Goal: Task Accomplishment & Management: Manage account settings

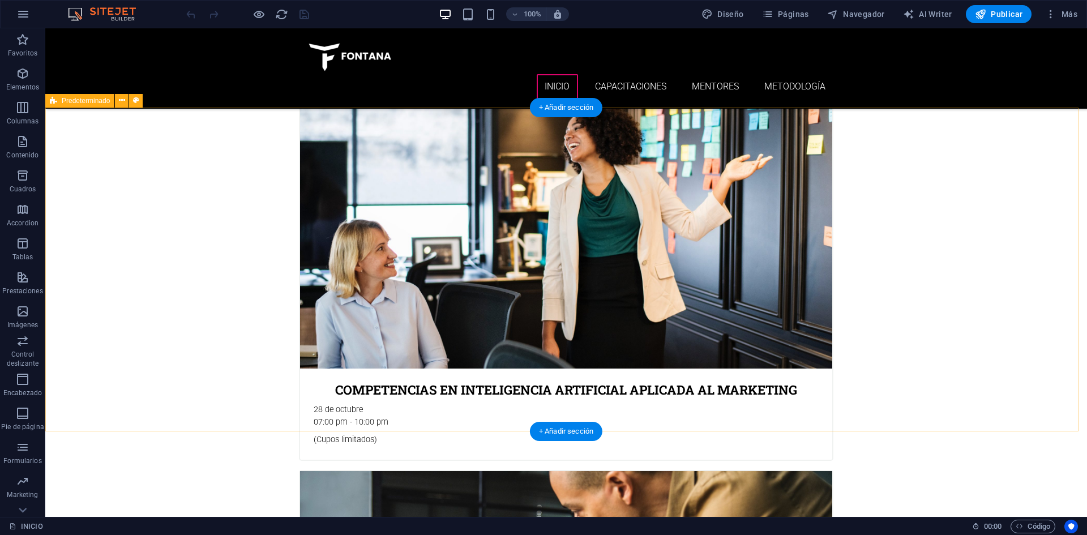
scroll to position [566, 0]
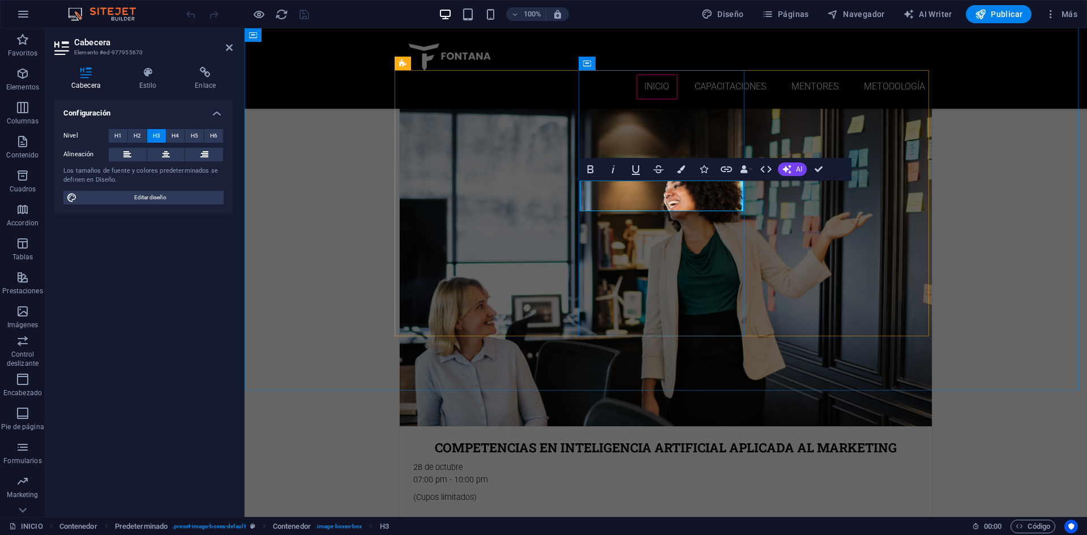
click at [181, 135] on button "H4" at bounding box center [175, 136] width 19 height 14
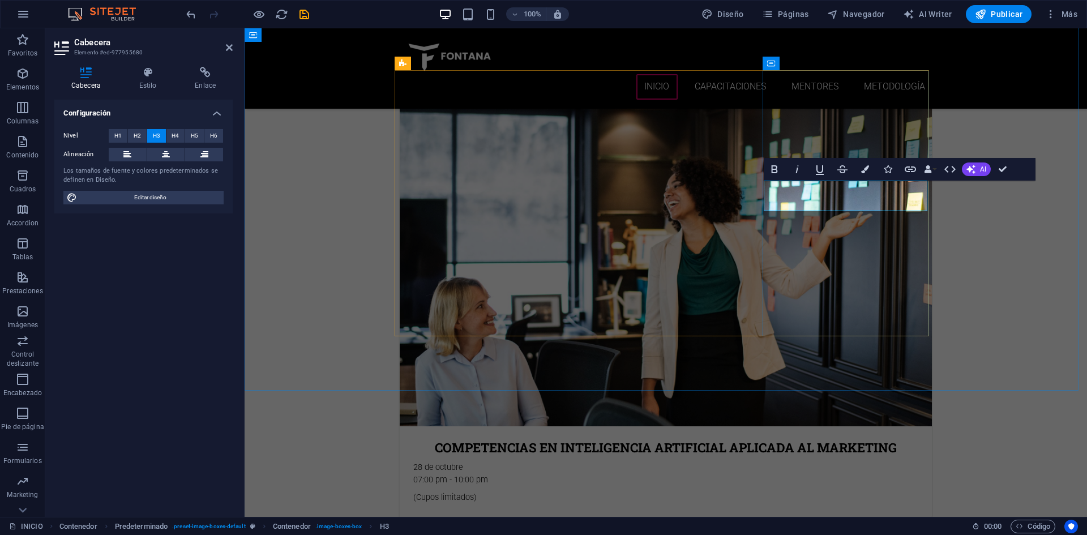
click at [179, 130] on span "H4" at bounding box center [175, 136] width 7 height 14
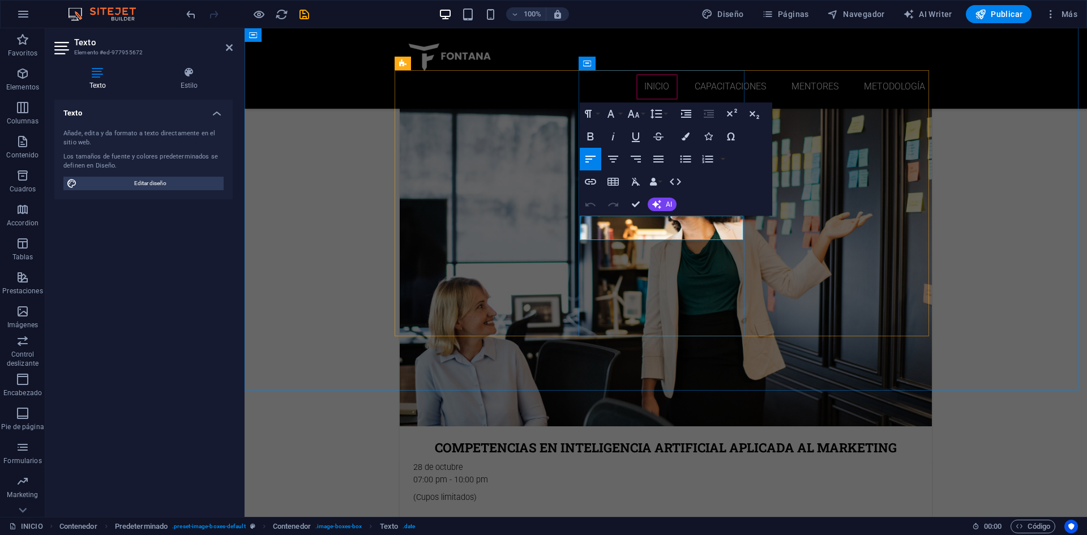
drag, startPoint x: 711, startPoint y: 234, endPoint x: 605, endPoint y: 233, distance: 105.9
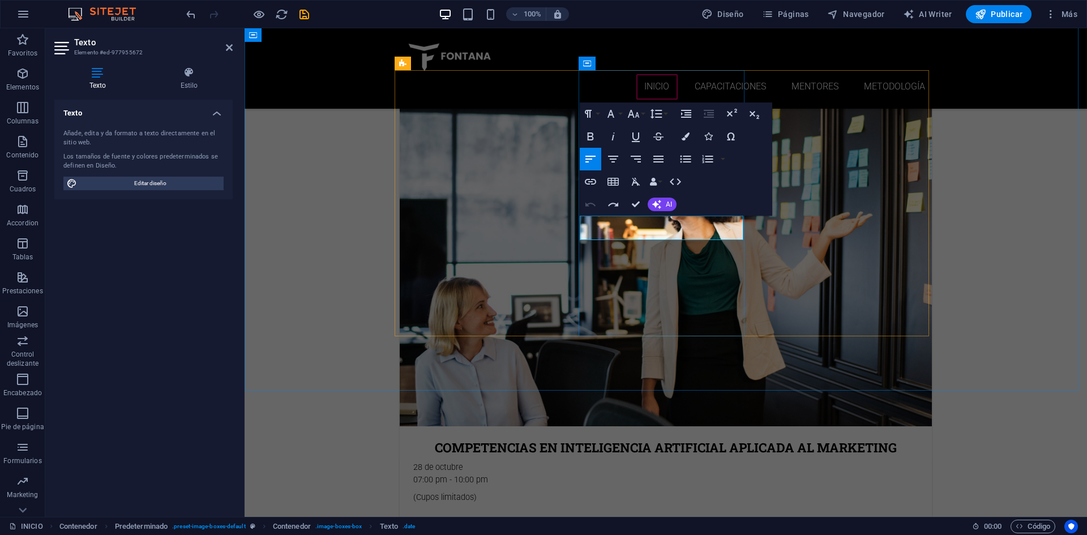
drag, startPoint x: 719, startPoint y: 236, endPoint x: 645, endPoint y: 238, distance: 74.2
drag, startPoint x: 607, startPoint y: 234, endPoint x: 617, endPoint y: 240, distance: 11.4
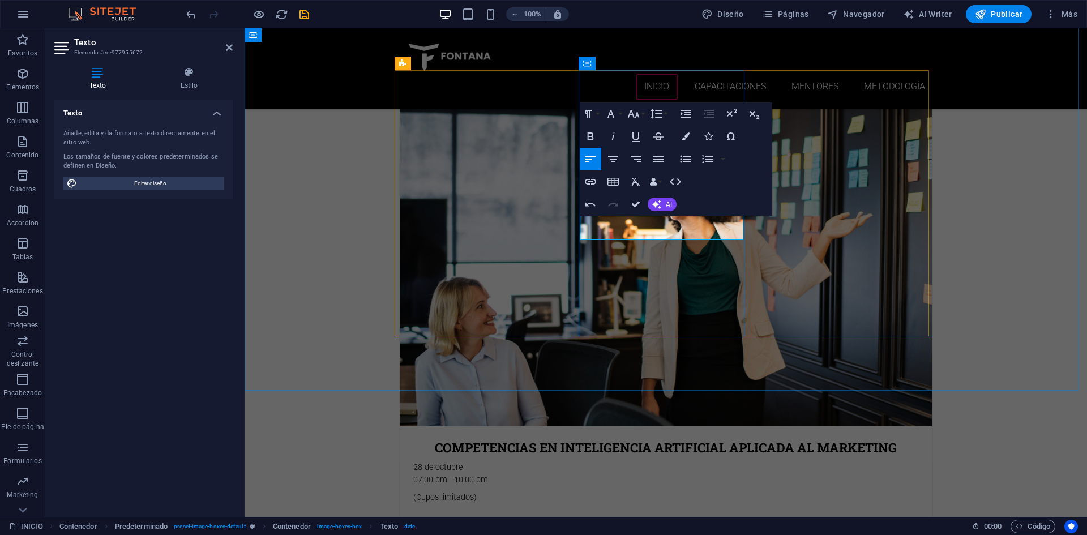
drag, startPoint x: 640, startPoint y: 235, endPoint x: 606, endPoint y: 231, distance: 34.8
copy p "Por definir"
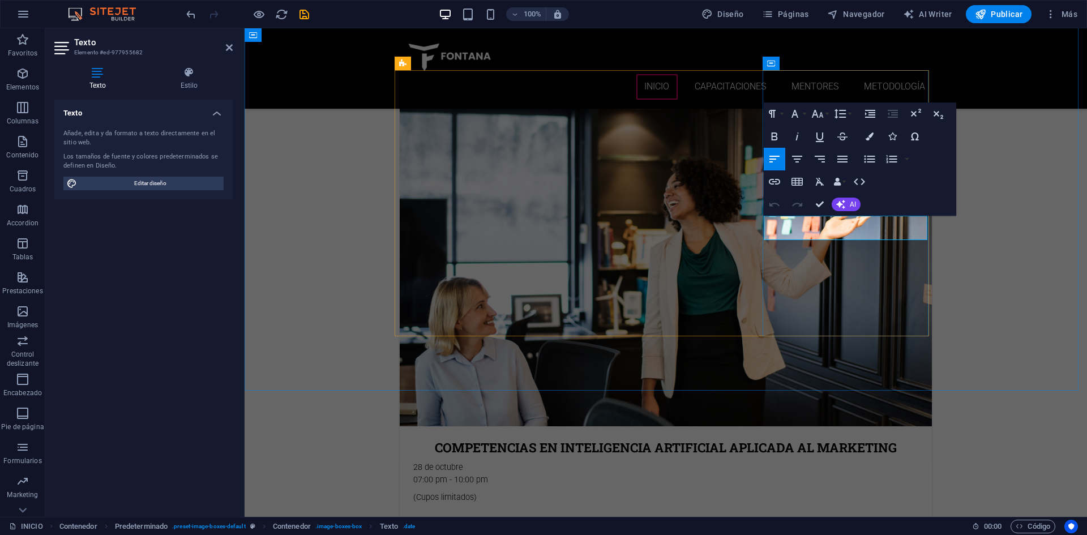
drag, startPoint x: 894, startPoint y: 233, endPoint x: 825, endPoint y: 230, distance: 69.2
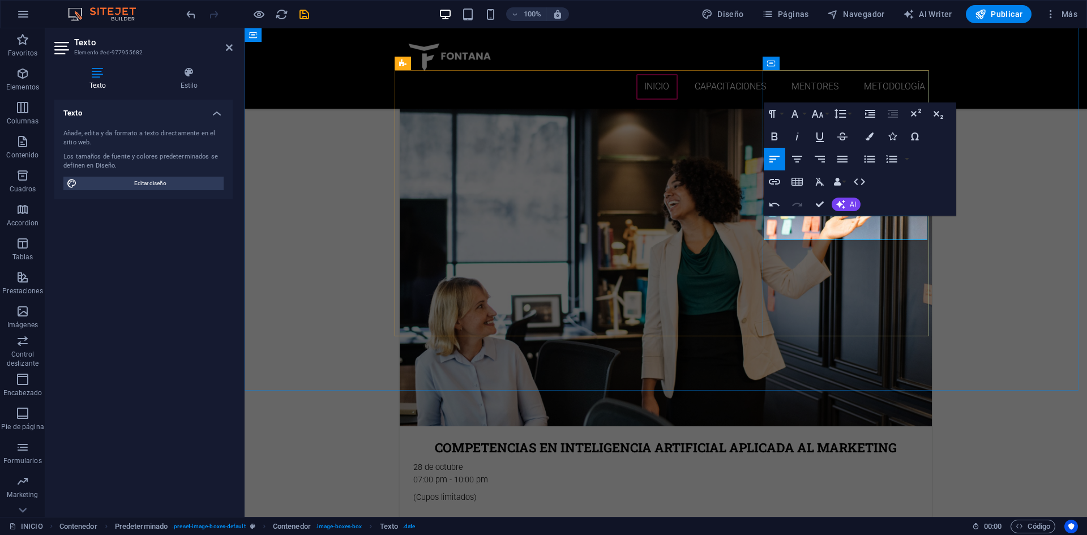
drag, startPoint x: 901, startPoint y: 223, endPoint x: 824, endPoint y: 220, distance: 77.1
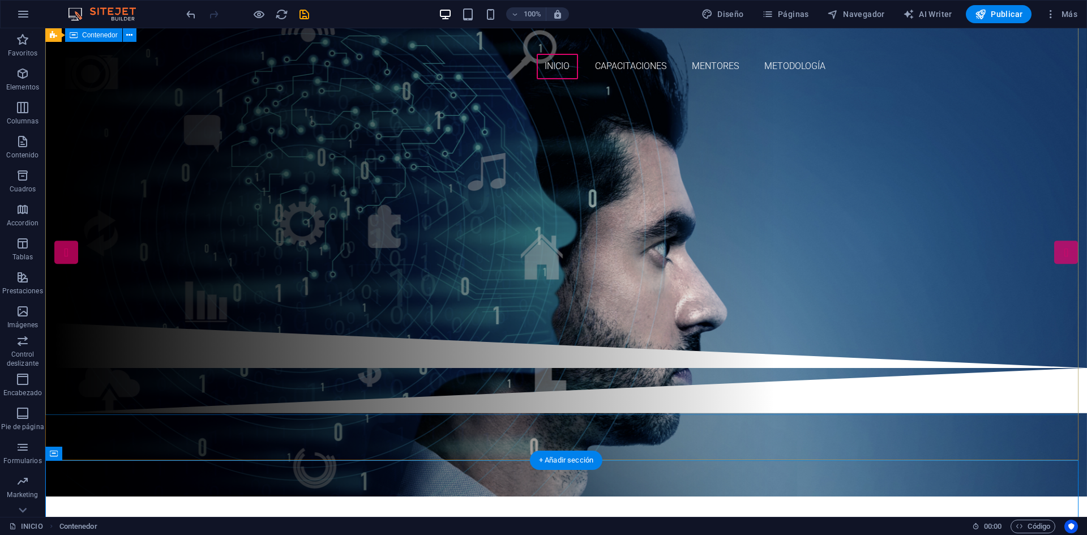
scroll to position [0, 0]
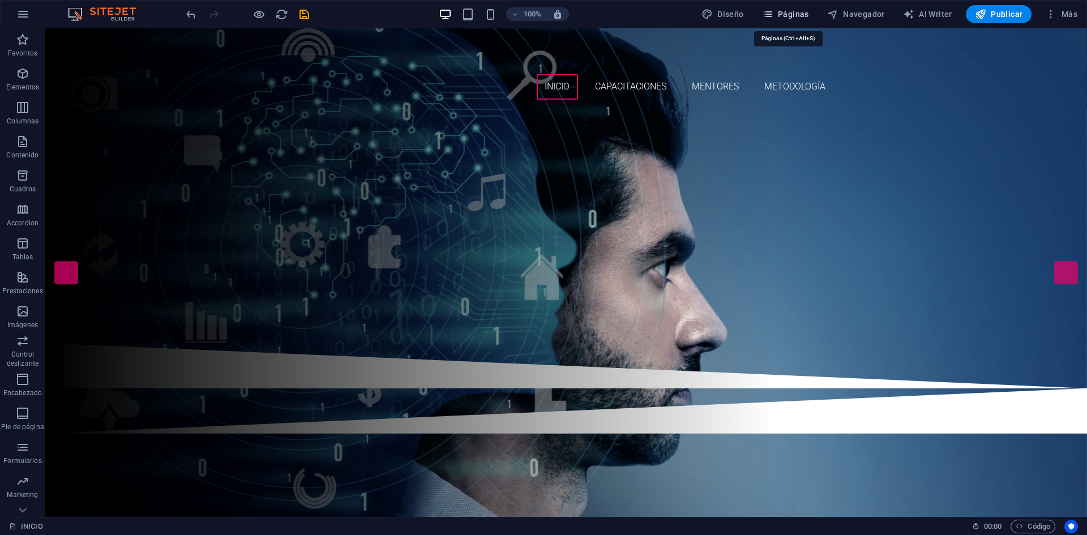
click at [796, 13] on span "Páginas" at bounding box center [785, 13] width 47 height 11
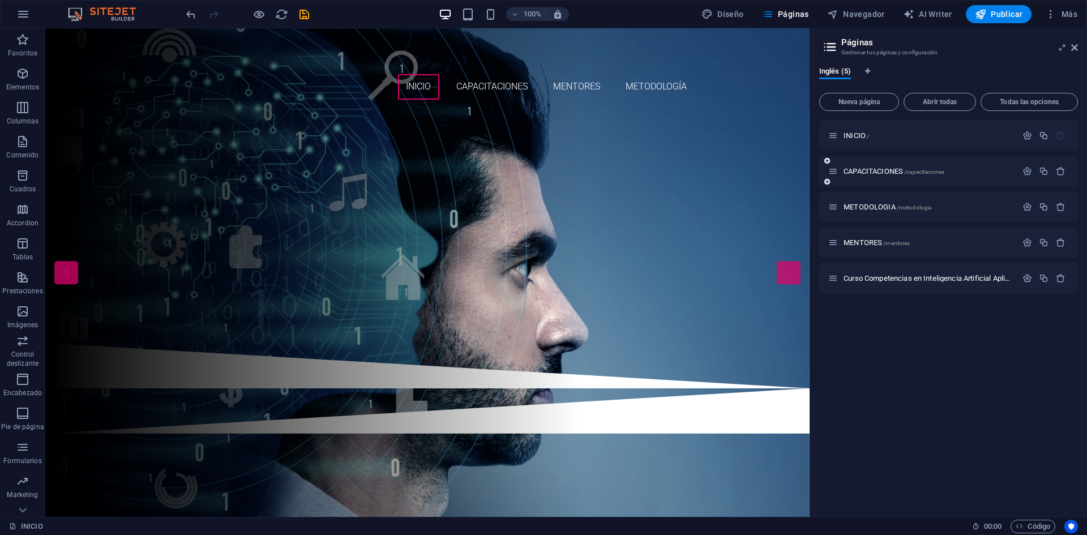
click at [864, 175] on div "CAPACITACIONES /capacitaciones" at bounding box center [922, 171] width 189 height 13
click at [864, 171] on span "CAPACITACIONES /capacitaciones" at bounding box center [894, 171] width 101 height 8
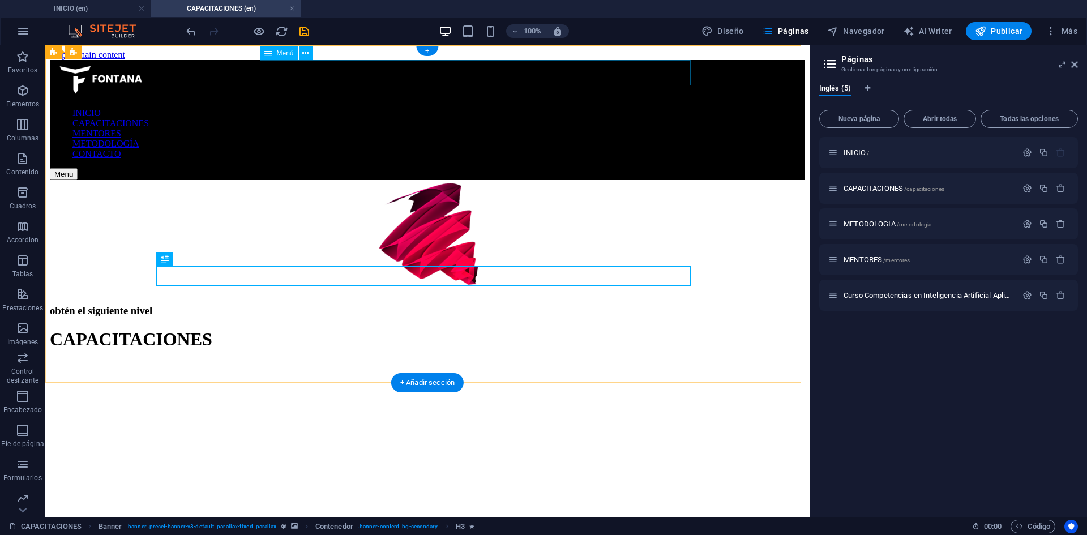
click at [440, 108] on nav "INICIO CAPACITACIONES MENTORES METODOLOGÍA CONTACTO" at bounding box center [427, 133] width 755 height 51
select select "1"
select select
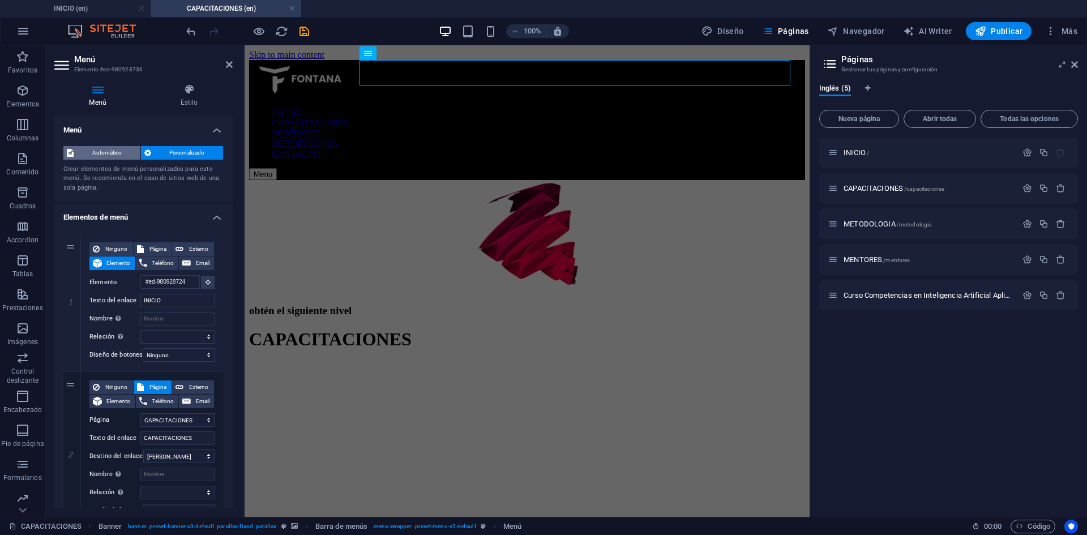
click at [126, 157] on span "Automático" at bounding box center [107, 153] width 60 height 14
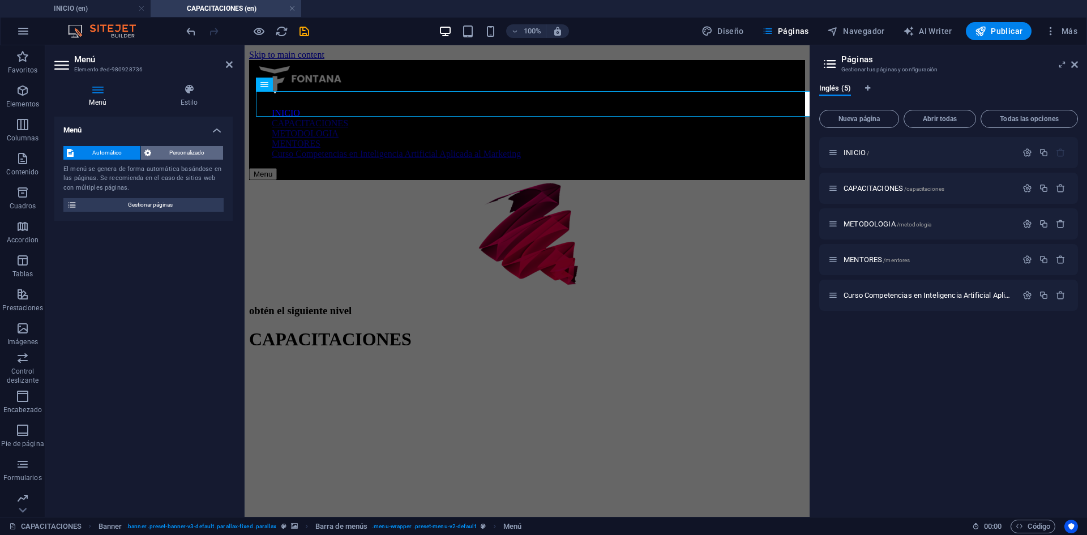
click at [156, 155] on span "Personalizado" at bounding box center [188, 153] width 66 height 14
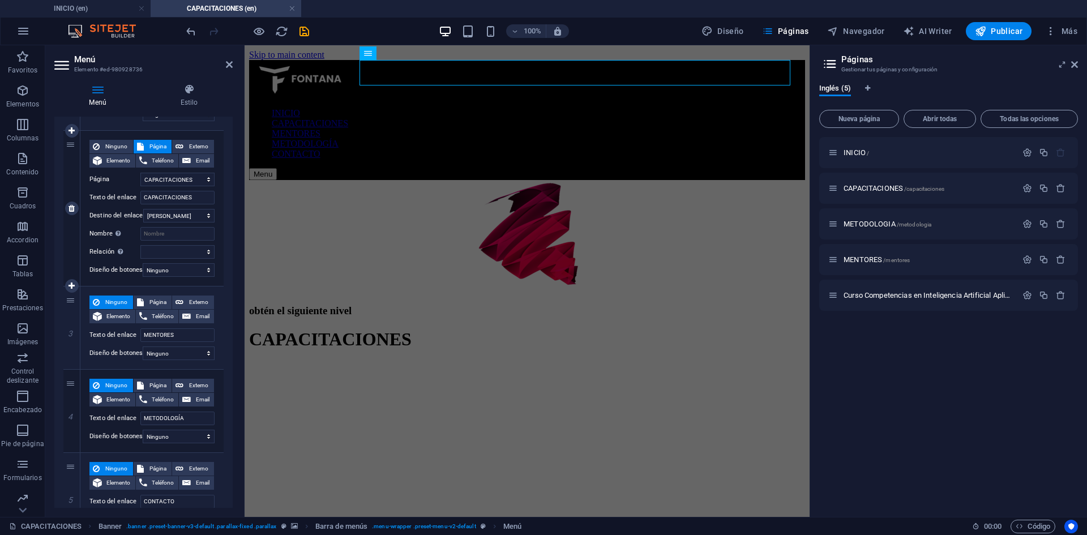
scroll to position [277, 0]
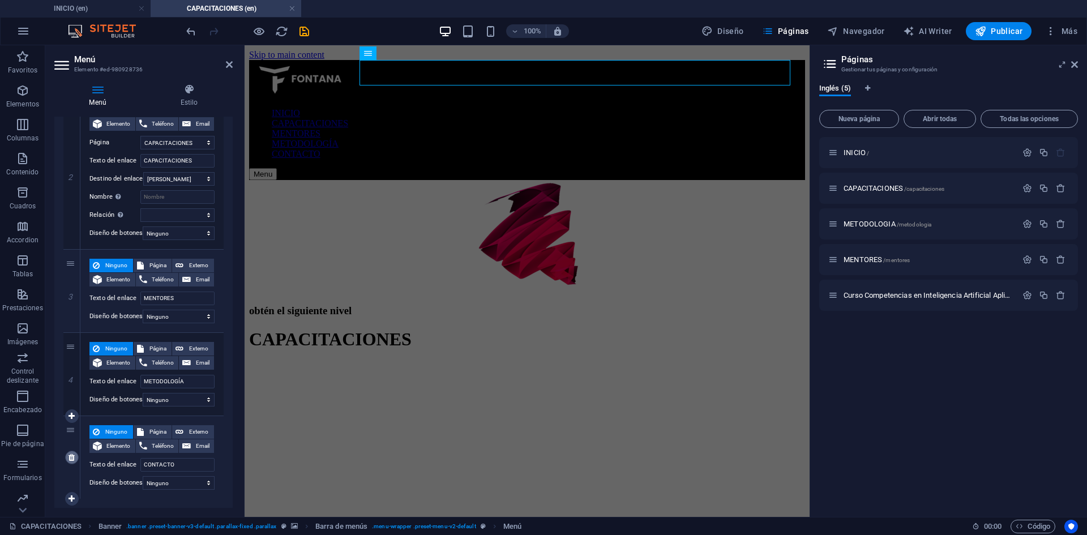
click at [69, 460] on icon at bounding box center [72, 458] width 6 height 8
select select
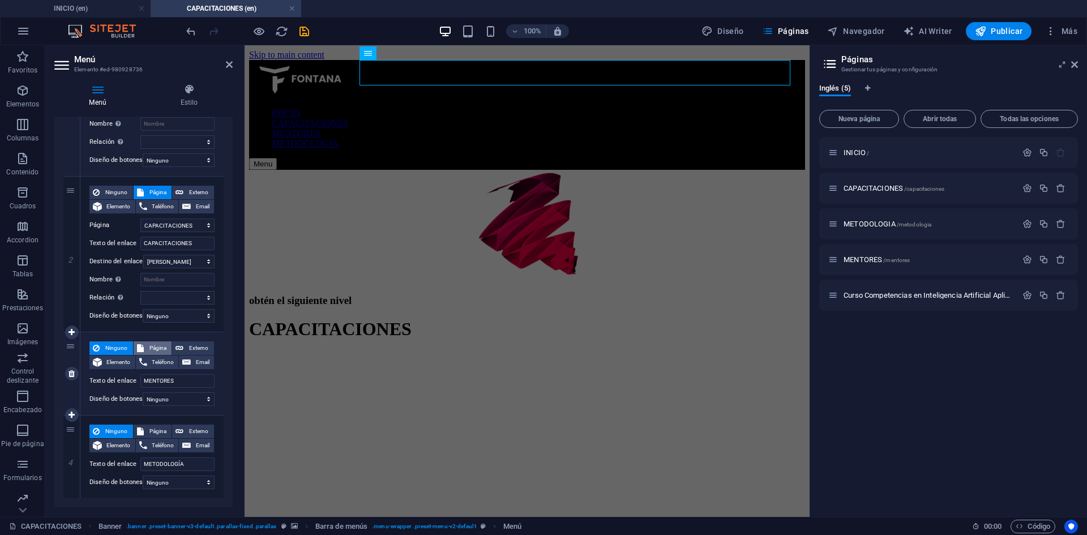
click at [161, 348] on span "Página" at bounding box center [158, 348] width 22 height 14
select select
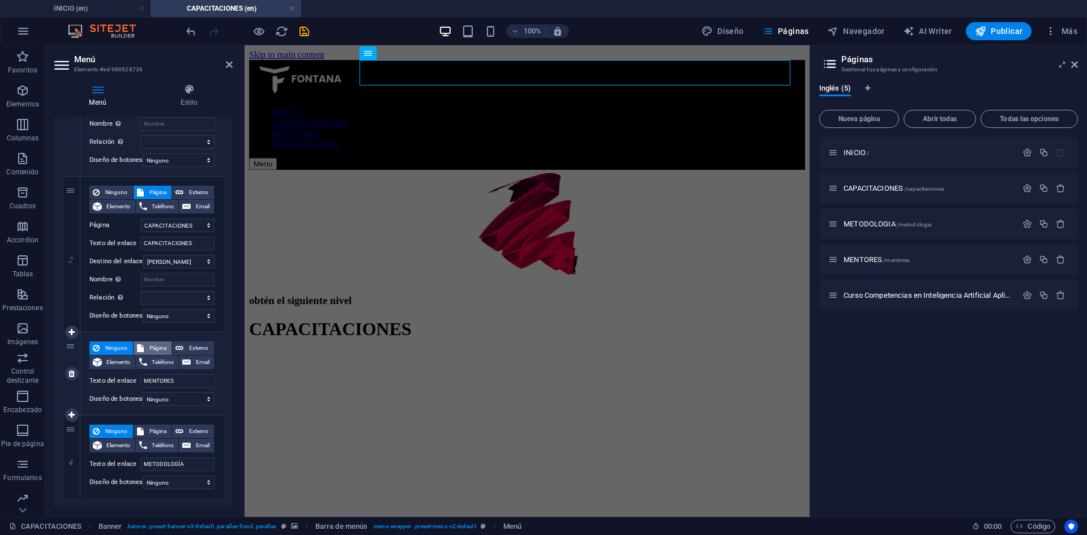
select select
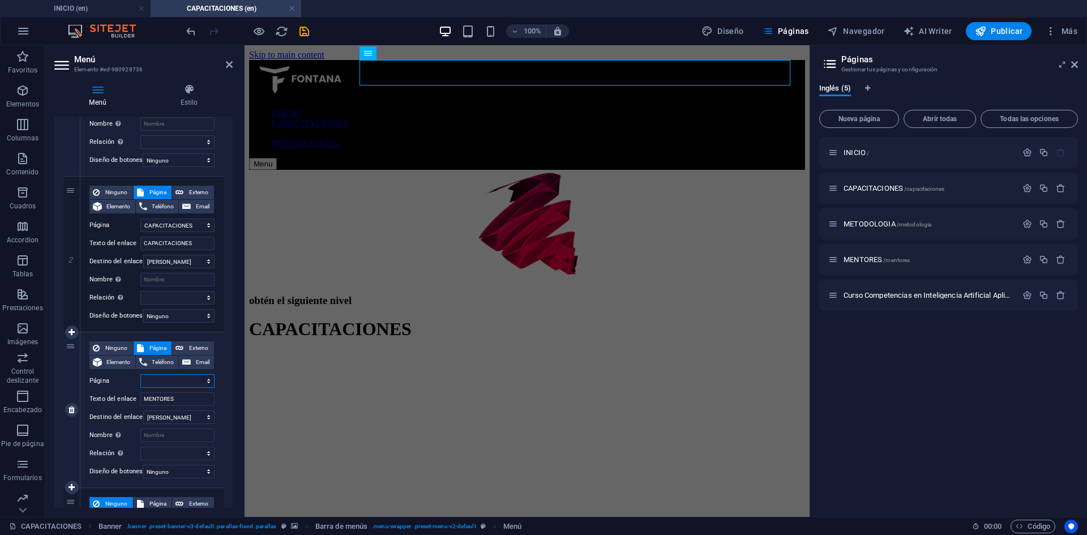
click at [178, 381] on select "INICIO CAPACITACIONES METODOLOGIA MENTORES Curso Competencias en Inteligencia A…" at bounding box center [177, 381] width 74 height 14
select select "3"
click at [140, 374] on select "INICIO CAPACITACIONES METODOLOGIA MENTORES Curso Competencias en Inteligencia A…" at bounding box center [177, 381] width 74 height 14
select select
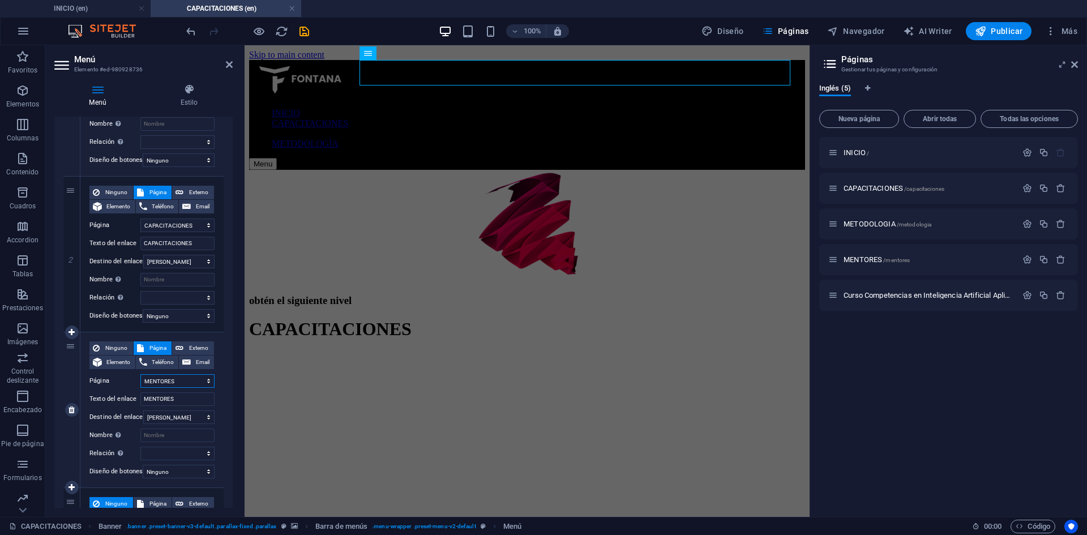
select select
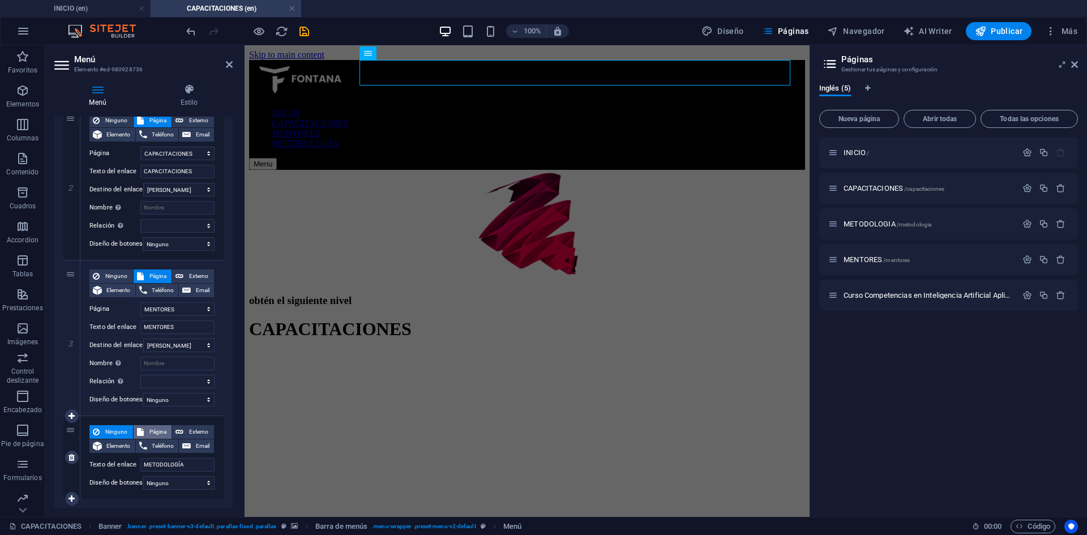
click at [156, 432] on span "Página" at bounding box center [158, 432] width 22 height 14
select select
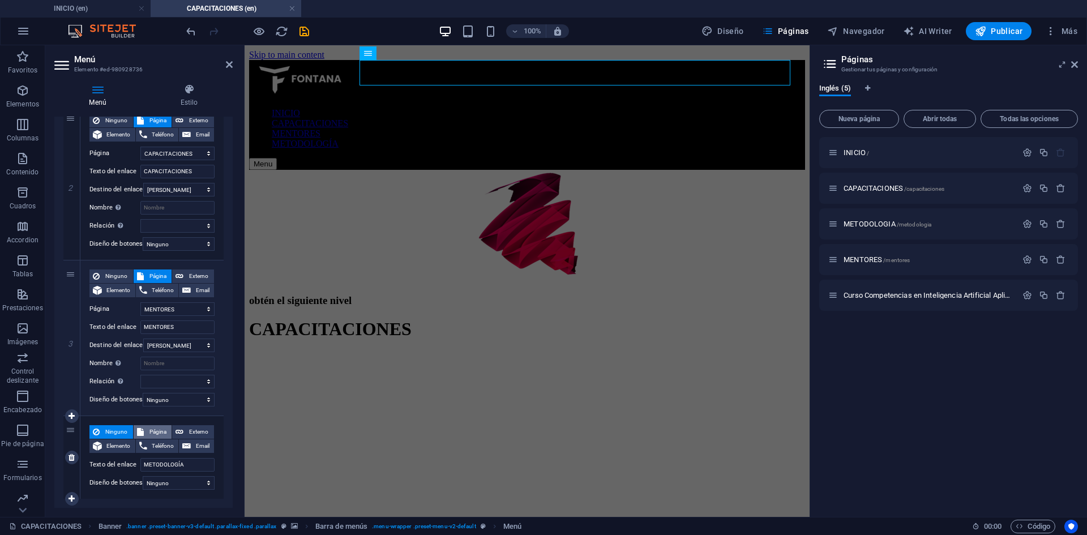
select select
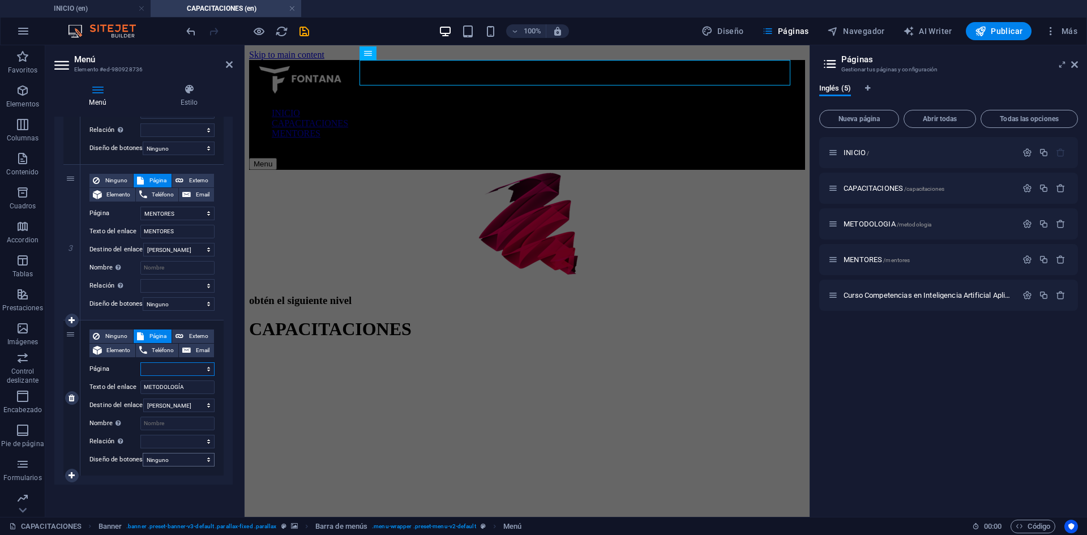
scroll to position [369, 0]
click at [185, 364] on select "INICIO CAPACITACIONES METODOLOGIA MENTORES Curso Competencias en Inteligencia A…" at bounding box center [177, 369] width 74 height 14
select select "2"
click at [140, 362] on select "INICIO CAPACITACIONES METODOLOGIA MENTORES Curso Competencias en Inteligencia A…" at bounding box center [177, 369] width 74 height 14
select select
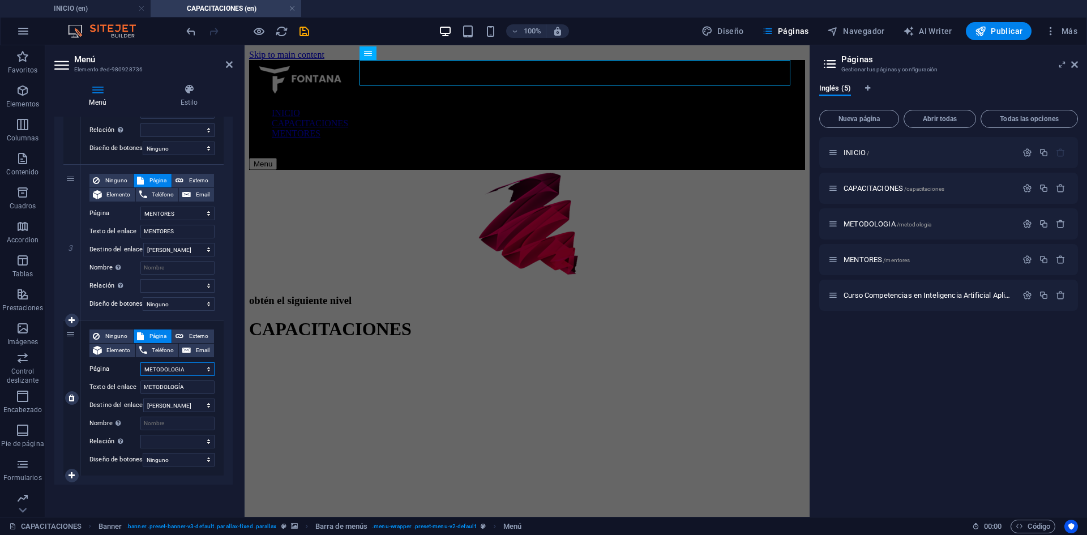
select select
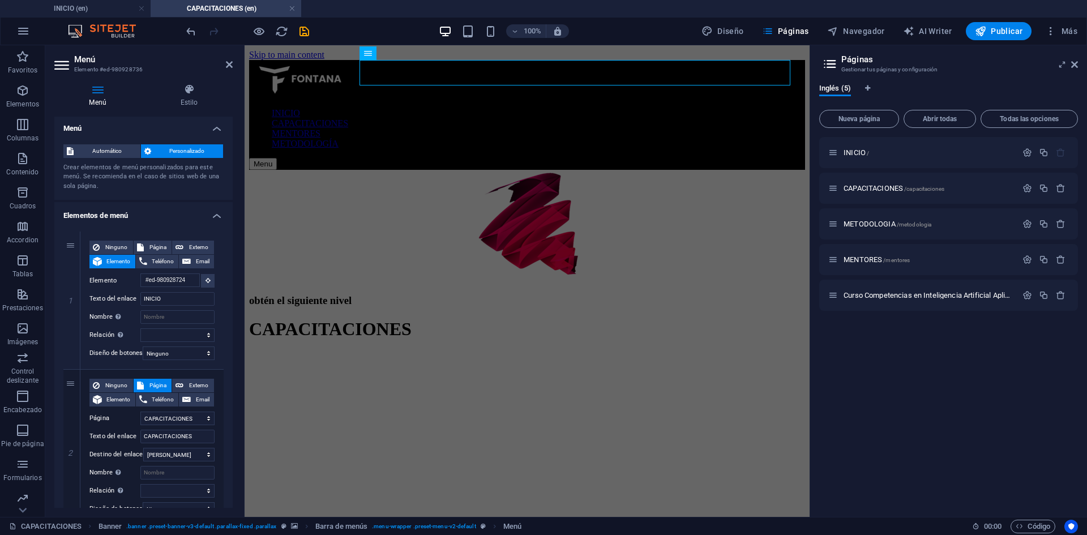
scroll to position [0, 0]
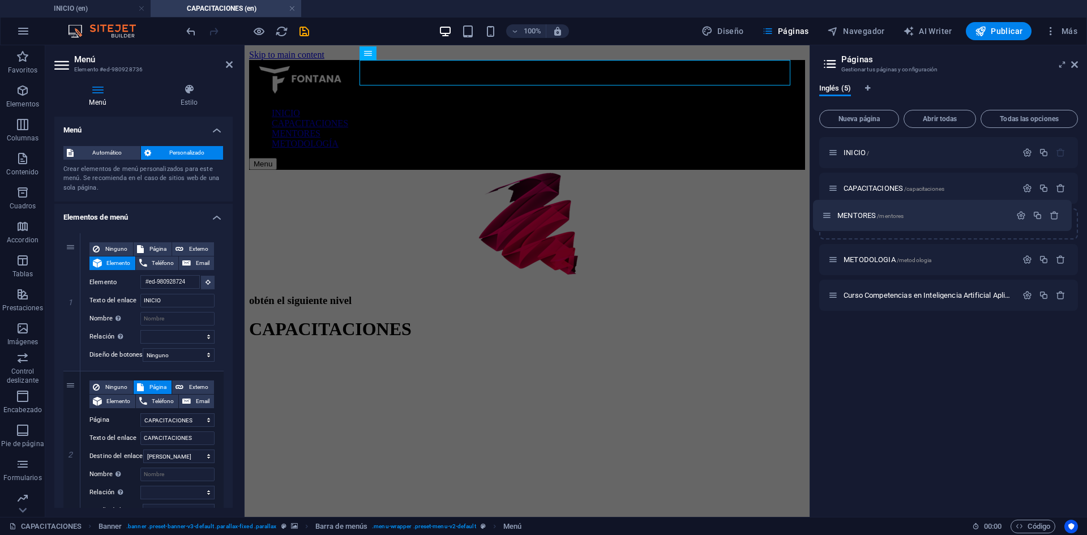
drag, startPoint x: 837, startPoint y: 258, endPoint x: 829, endPoint y: 211, distance: 48.2
click at [829, 211] on div "INICIO / CAPACITACIONES /capacitaciones METODOLOGIA /metodologia MENTORES /ment…" at bounding box center [948, 224] width 259 height 174
select select "1"
select select "3"
select select "2"
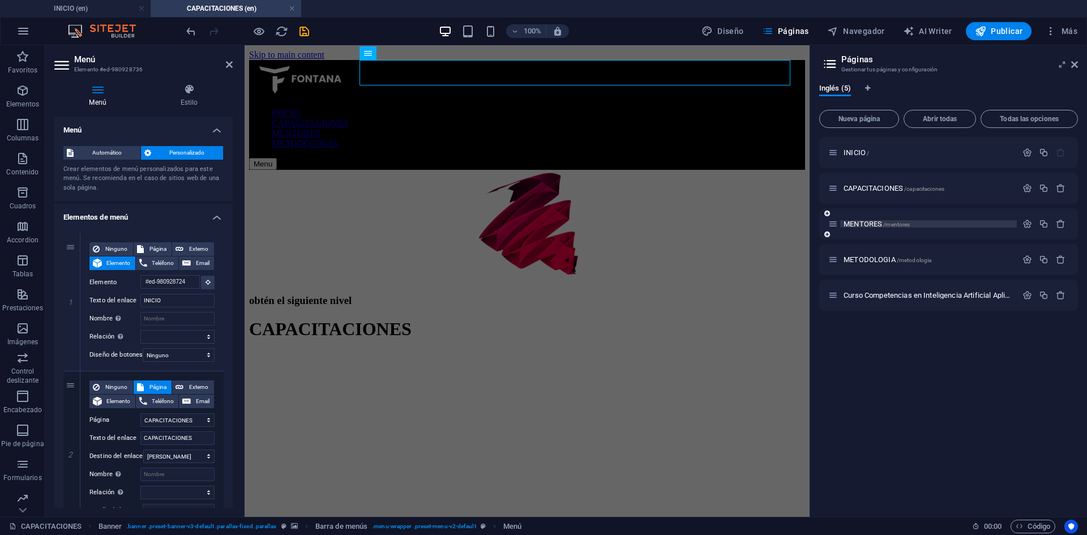
click at [861, 224] on span "MENTORES /mentores" at bounding box center [877, 224] width 66 height 8
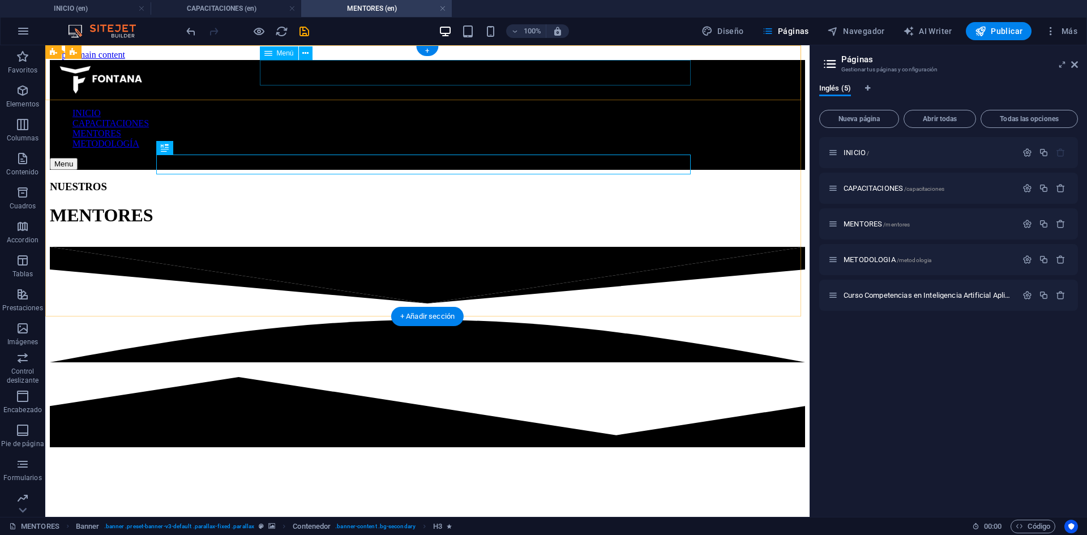
click at [664, 108] on nav "INICIO CAPACITACIONES MENTORES METODOLOGÍA" at bounding box center [427, 128] width 755 height 41
click at [464, 108] on nav "INICIO CAPACITACIONES MENTORES METODOLOGÍA" at bounding box center [427, 128] width 755 height 41
select select "1"
select select
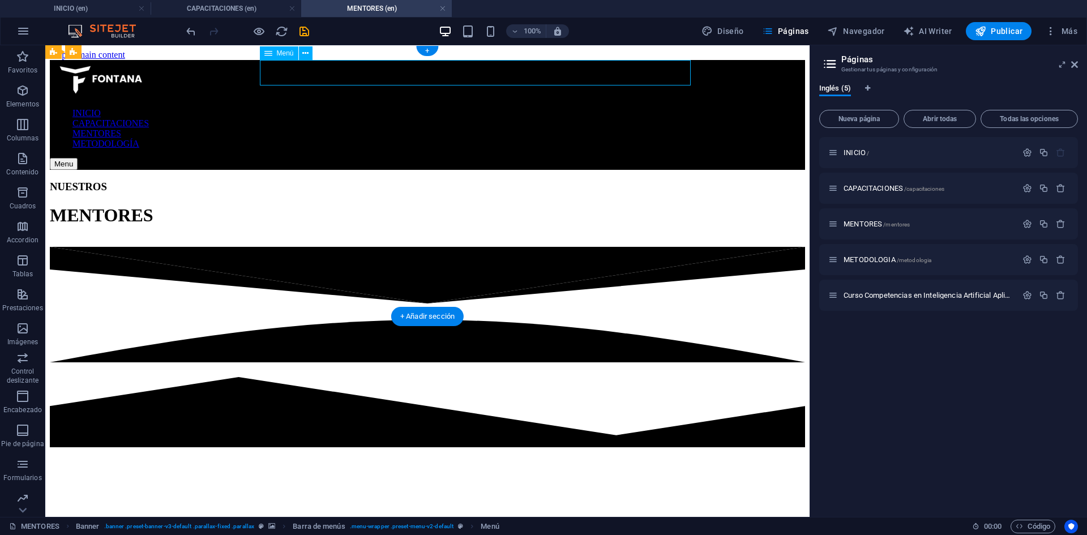
select select "2"
select select
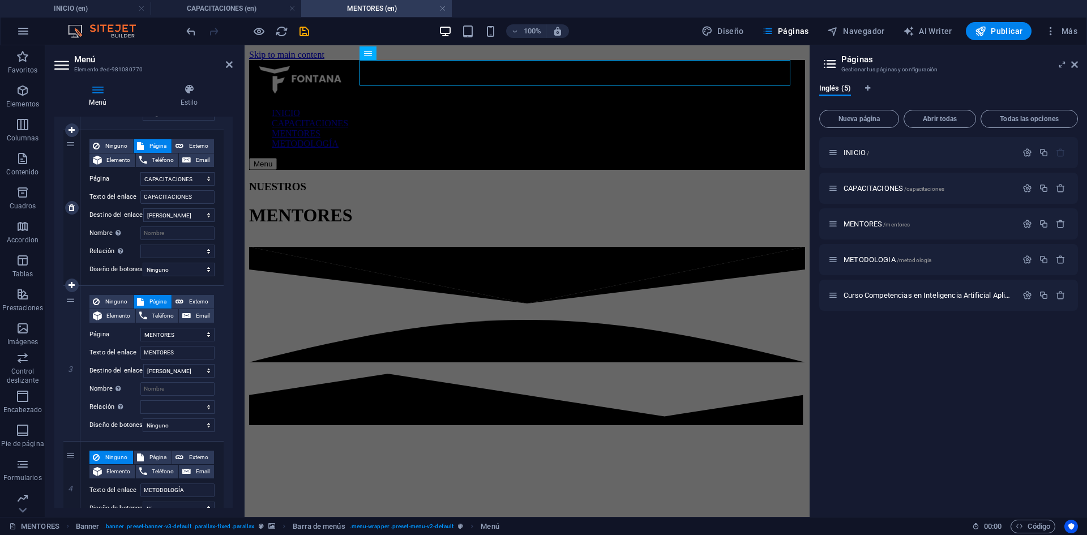
scroll to position [267, 0]
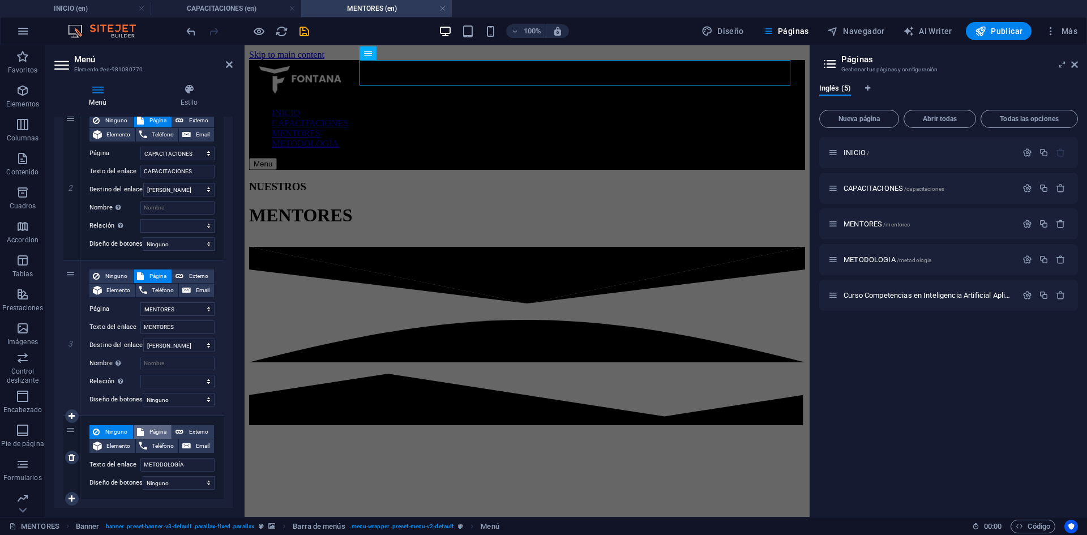
click at [155, 427] on span "Página" at bounding box center [158, 432] width 22 height 14
select select
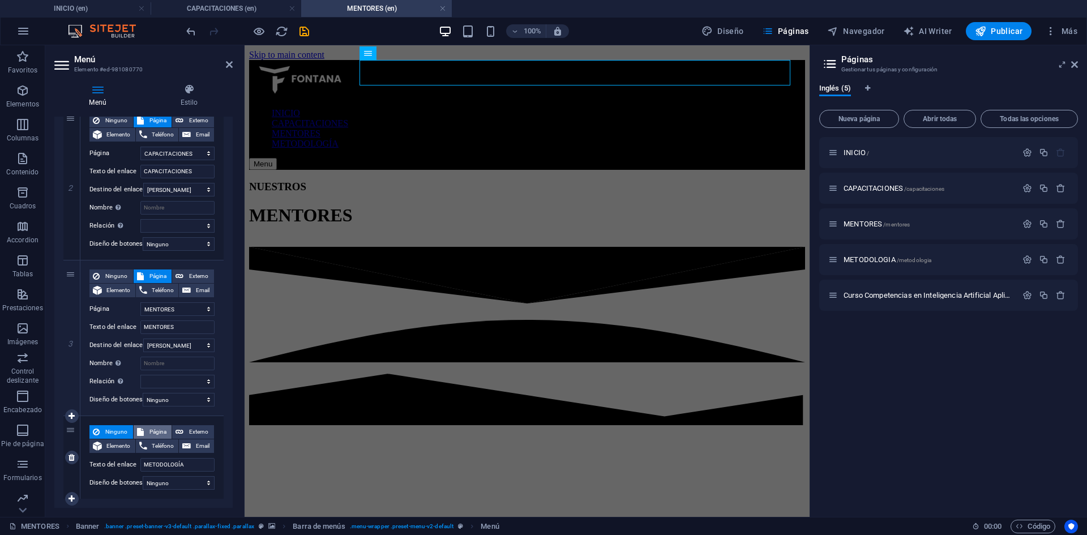
select select
click at [165, 457] on div "Ninguno Página Externo Elemento Teléfono Email Página INICIO CAPACITACIONES MEN…" at bounding box center [151, 484] width 125 height 119
click at [170, 470] on select "INICIO CAPACITACIONES MENTORES METODOLOGIA Curso Competencias en Inteligencia A…" at bounding box center [177, 465] width 74 height 14
select select "3"
click at [140, 458] on select "INICIO CAPACITACIONES MENTORES METODOLOGIA Curso Competencias en Inteligencia A…" at bounding box center [177, 465] width 74 height 14
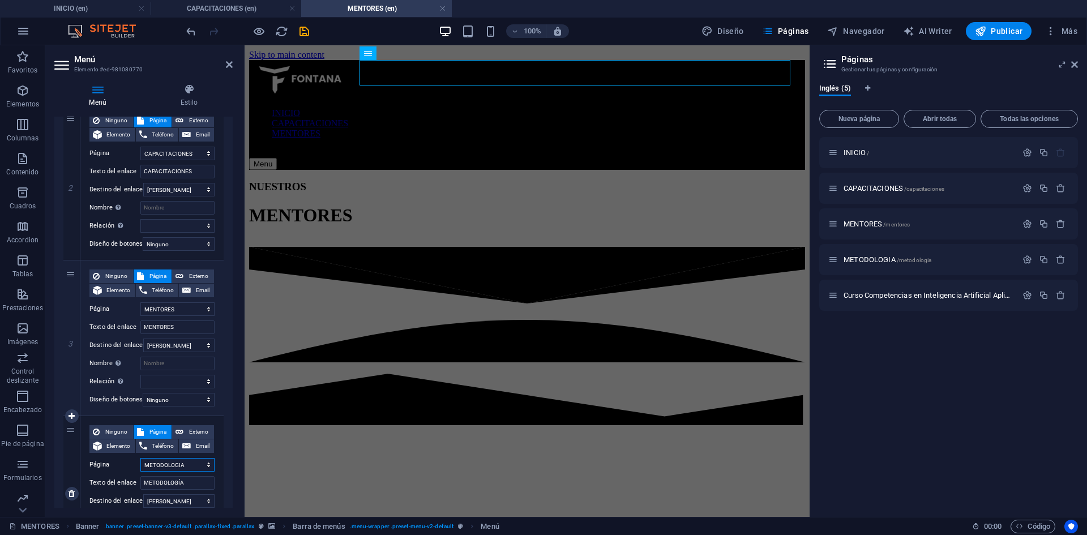
select select
click at [874, 261] on span "METODOLOGIA /metodologia" at bounding box center [888, 259] width 88 height 8
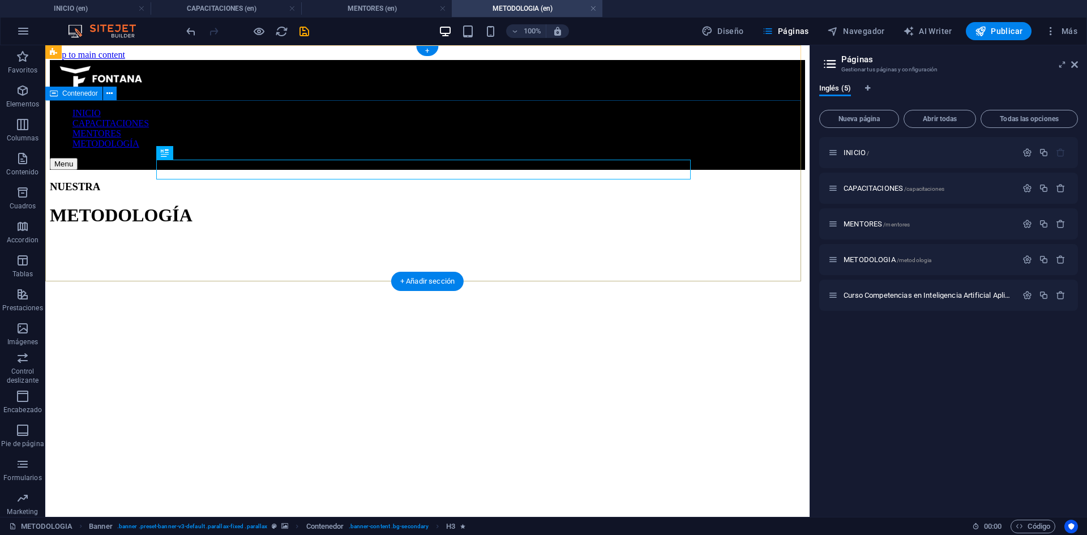
scroll to position [0, 0]
click at [519, 108] on nav "INICIO CAPACITACIONES MENTORES METODOLOGÍA" at bounding box center [427, 128] width 755 height 41
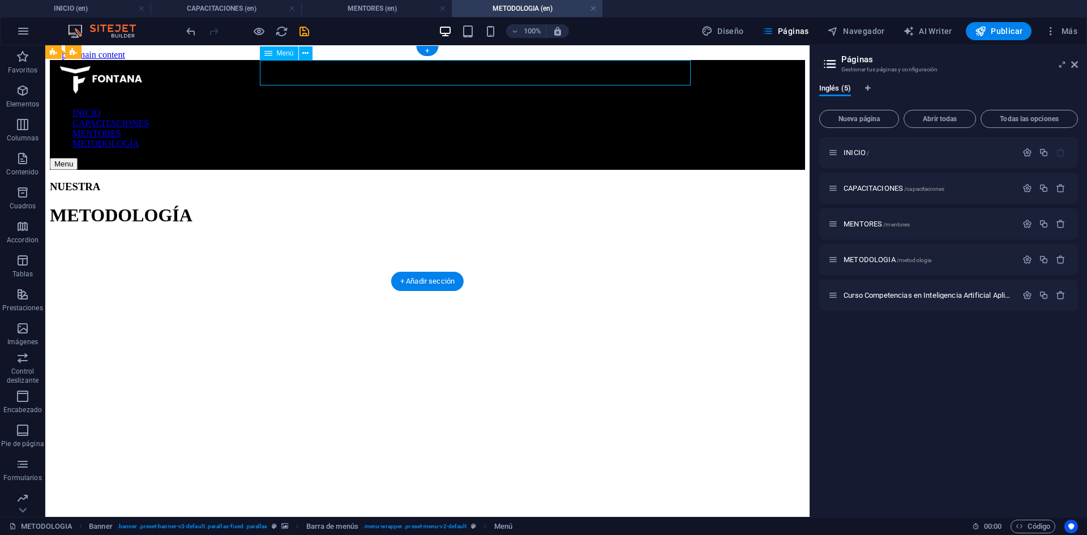
click at [519, 108] on nav "INICIO CAPACITACIONES MENTORES METODOLOGÍA" at bounding box center [427, 128] width 755 height 41
select select "1"
select select
select select "2"
select select
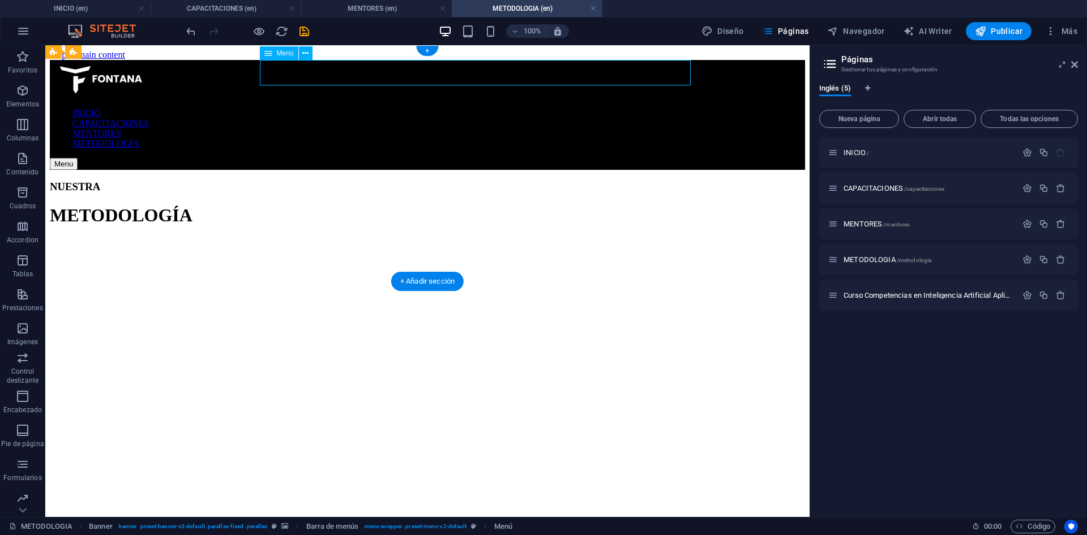
select select "3"
select select
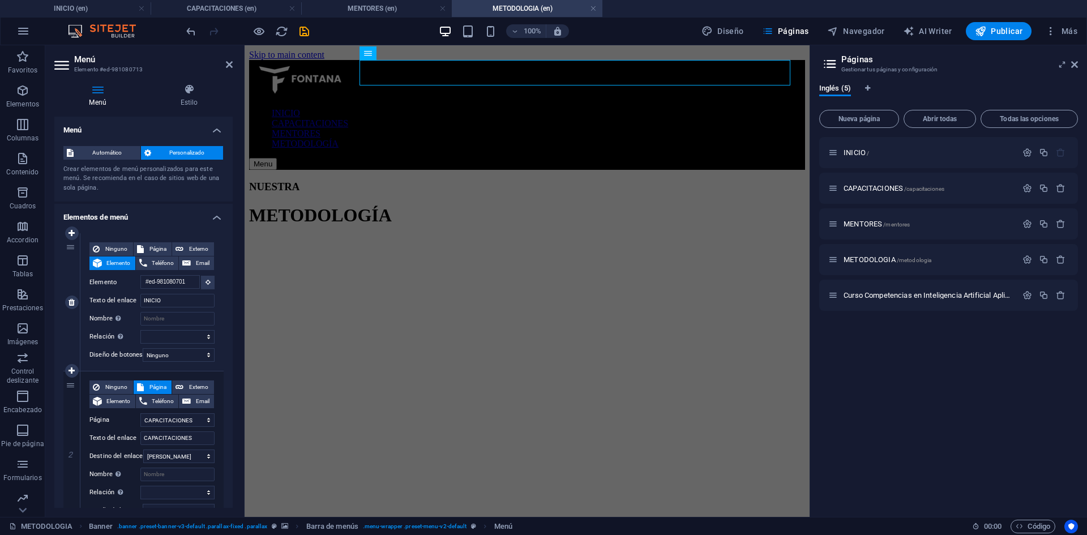
scroll to position [369, 0]
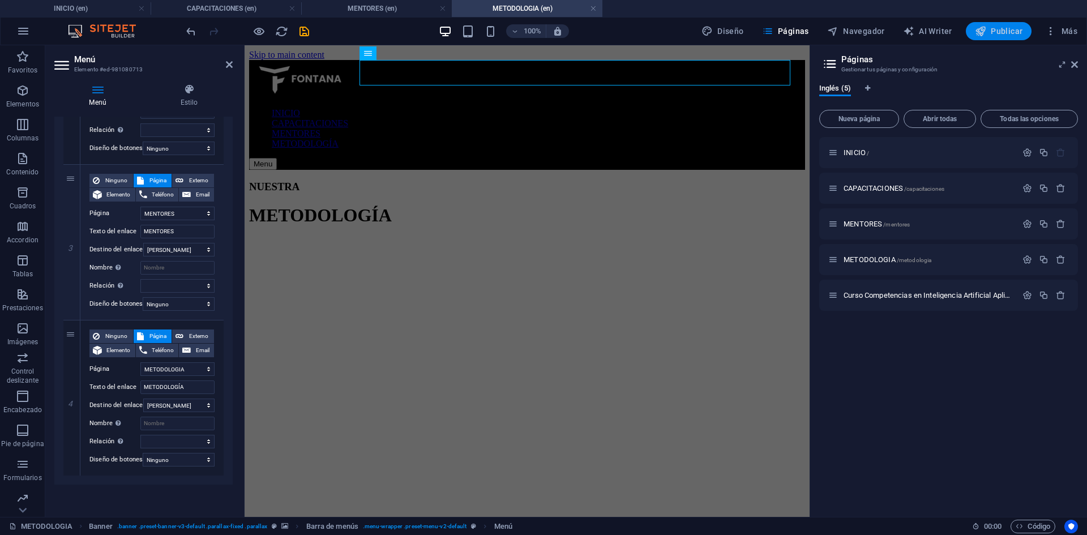
click at [986, 32] on icon "button" at bounding box center [980, 30] width 11 height 11
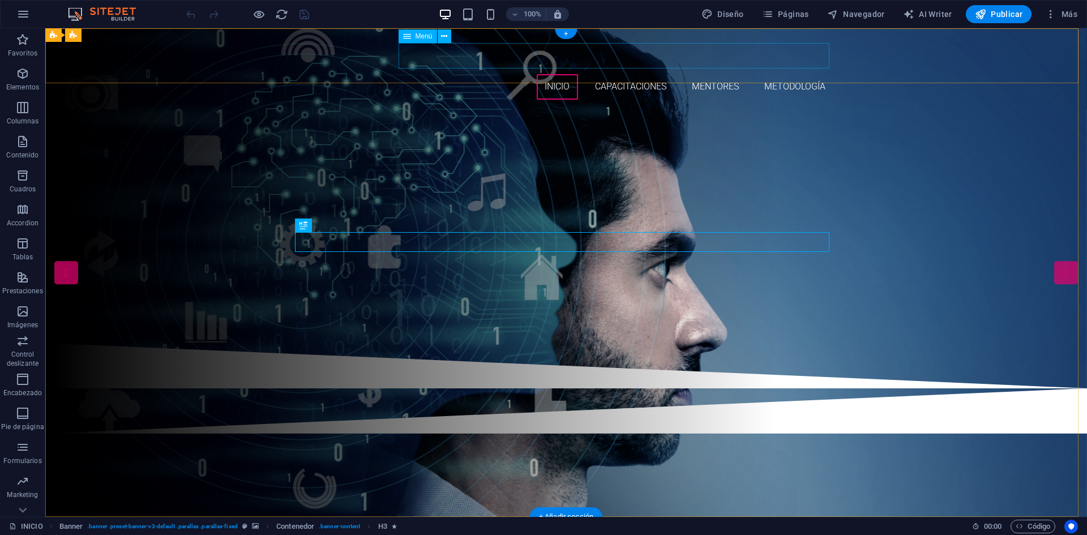
click at [552, 74] on nav "INICIO CAPACITACIONES MENTORES METODOLOGÍA" at bounding box center [566, 86] width 534 height 25
select select "1"
select select
select select "2"
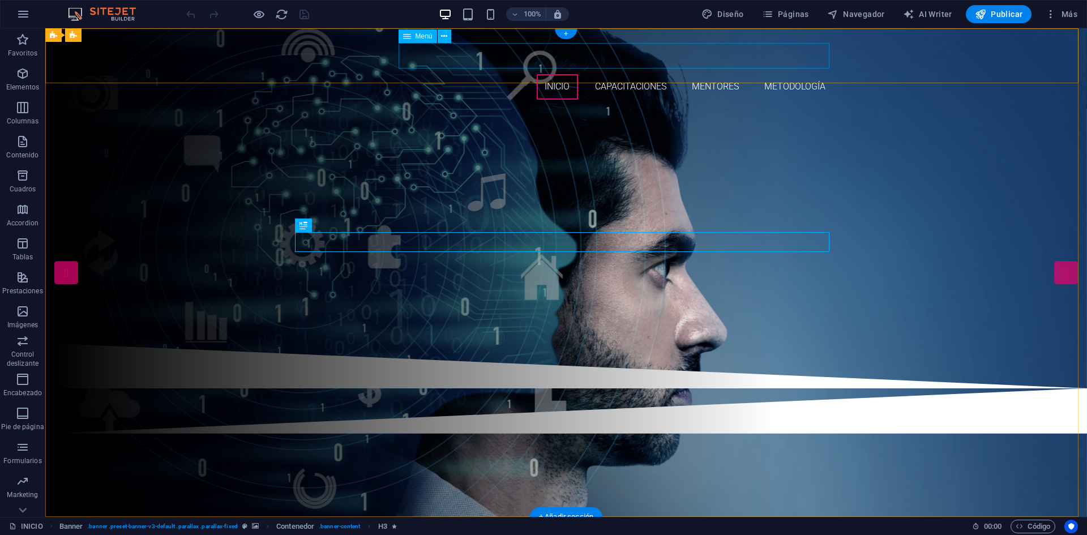
select select
select select "3"
select select
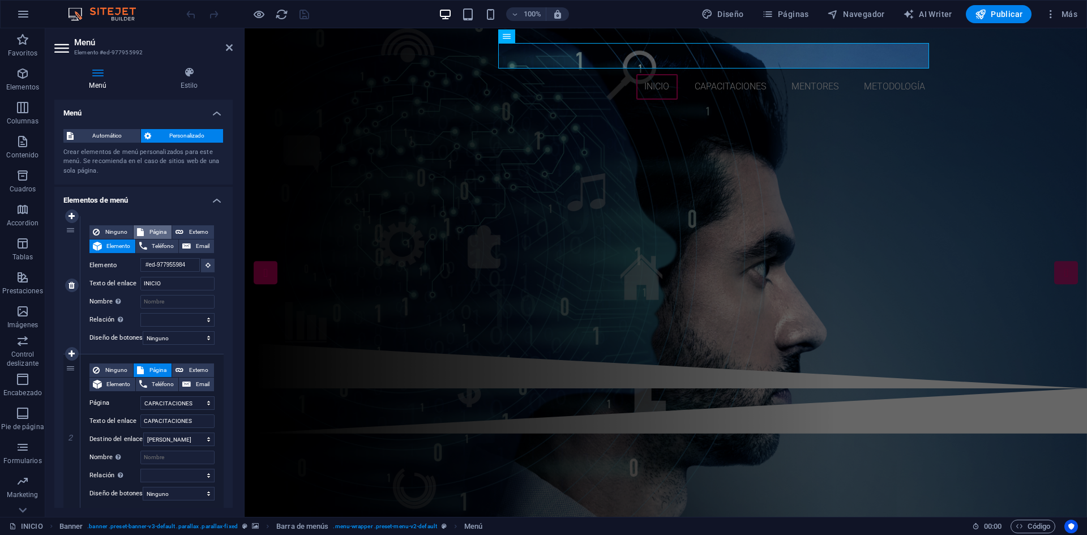
click at [153, 232] on span "Página" at bounding box center [158, 232] width 22 height 14
select select
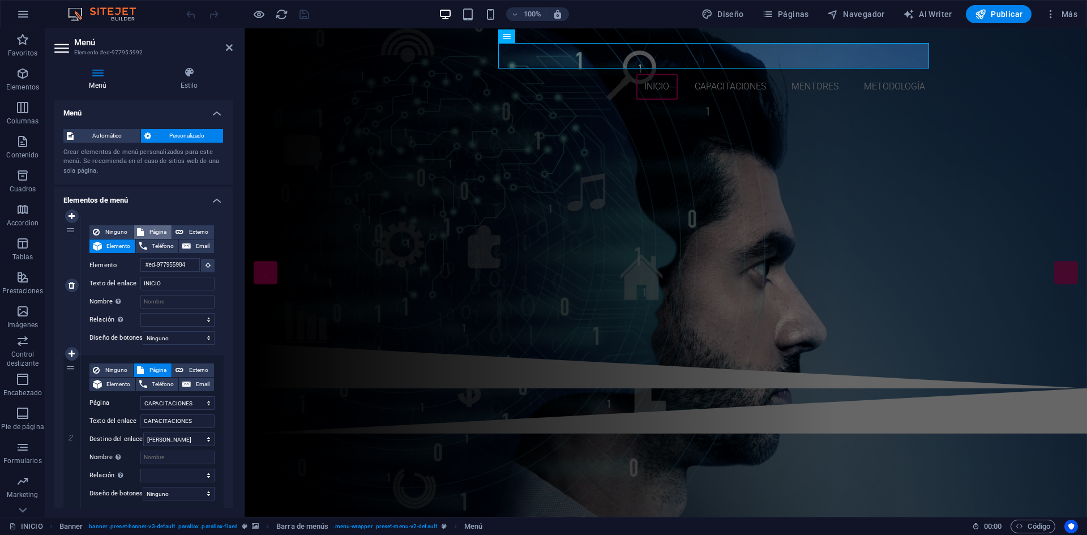
select select
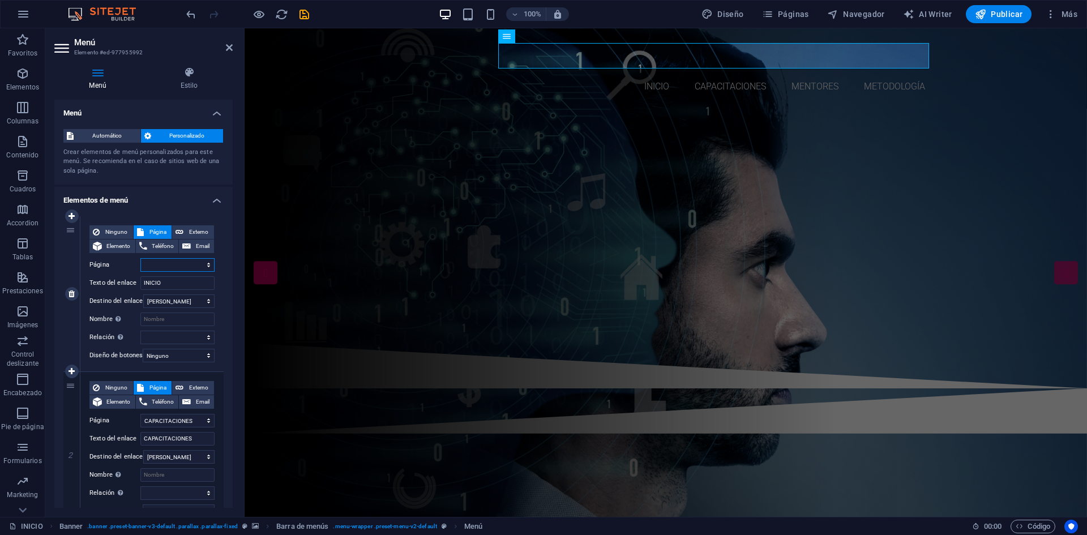
click at [164, 262] on select "INICIO CAPACITACIONES MENTORES METODOLOGIA Curso Competencias en Inteligencia A…" at bounding box center [177, 265] width 74 height 14
select select "0"
click at [140, 258] on select "INICIO CAPACITACIONES MENTORES METODOLOGIA Curso Competencias en Inteligencia A…" at bounding box center [177, 265] width 74 height 14
select select
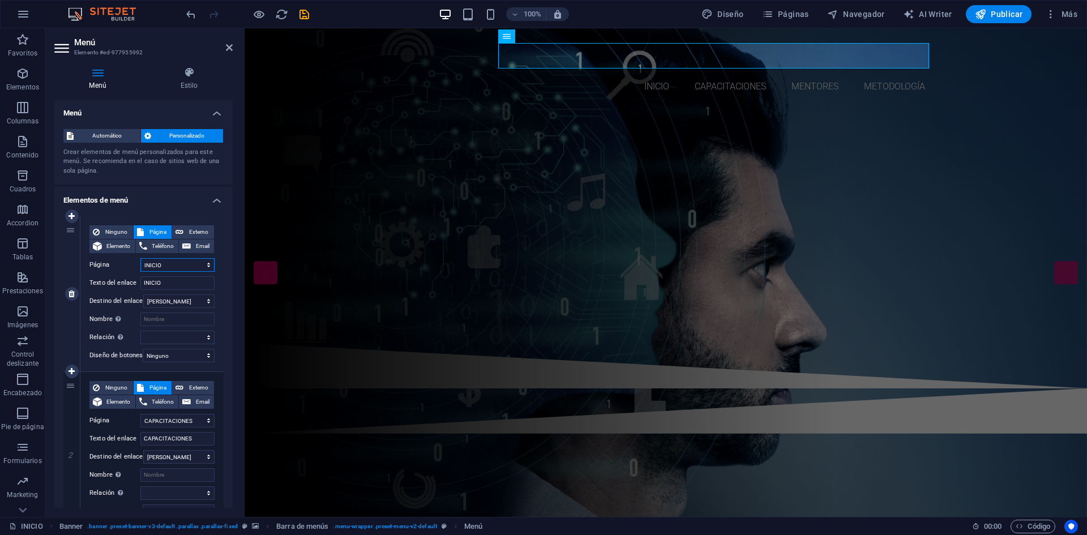
select select
click at [786, 16] on span "Páginas" at bounding box center [785, 13] width 47 height 11
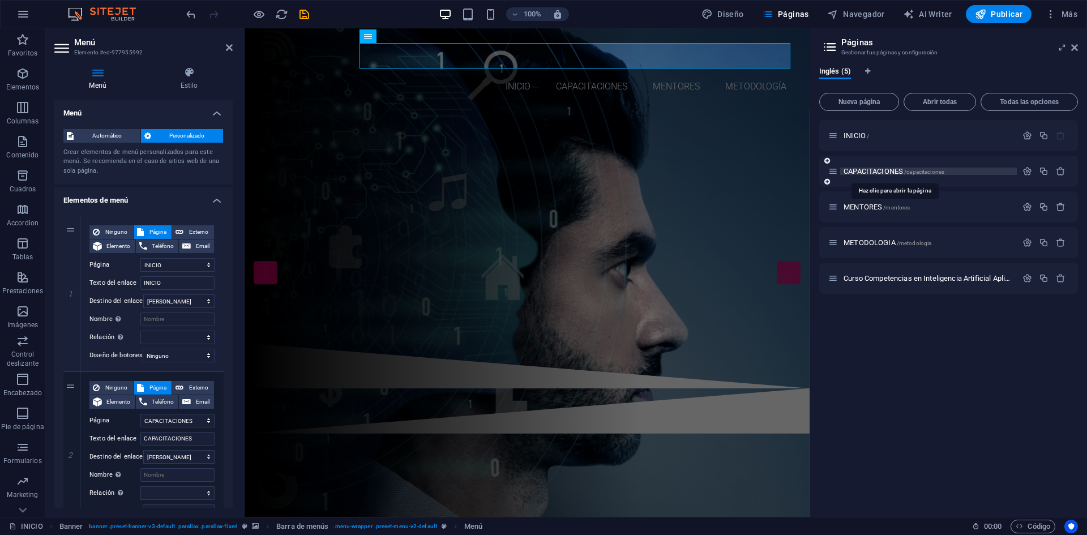
click at [877, 174] on span "CAPACITACIONES /capacitaciones" at bounding box center [894, 171] width 101 height 8
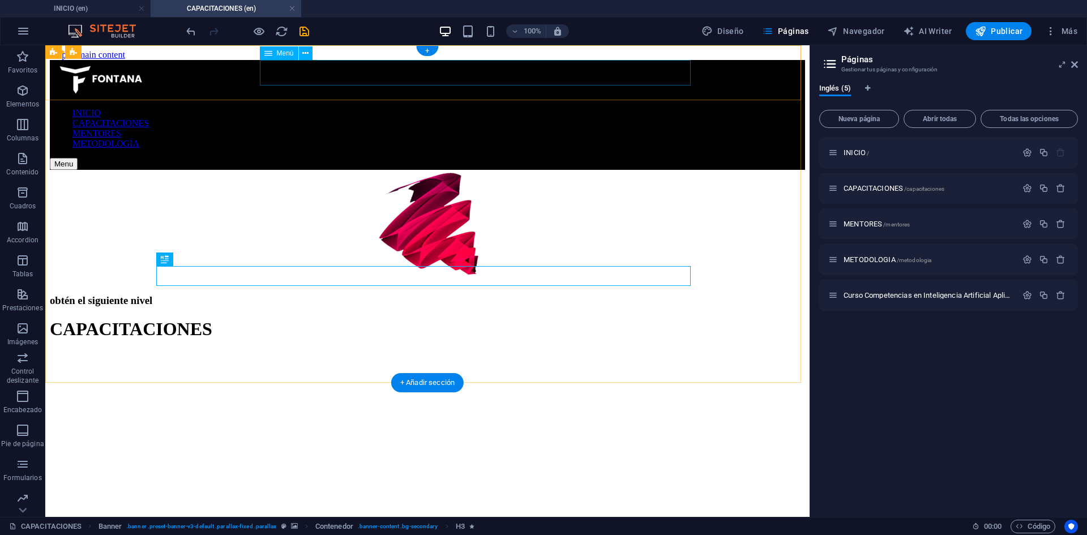
click at [460, 108] on nav "INICIO CAPACITACIONES MENTORES METODOLOGÍA" at bounding box center [427, 128] width 755 height 41
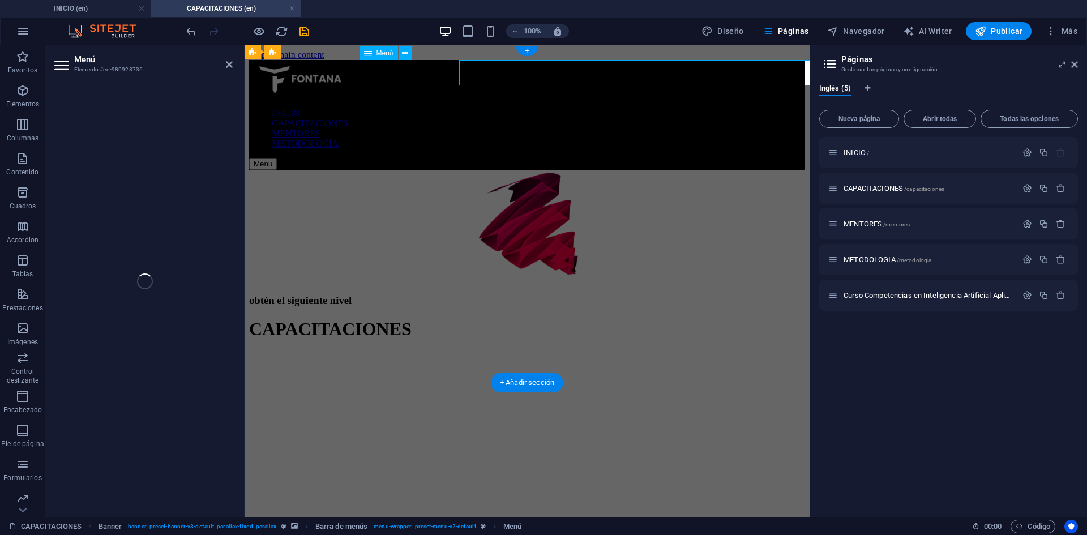
select select "1"
select select
select select "2"
select select
select select "3"
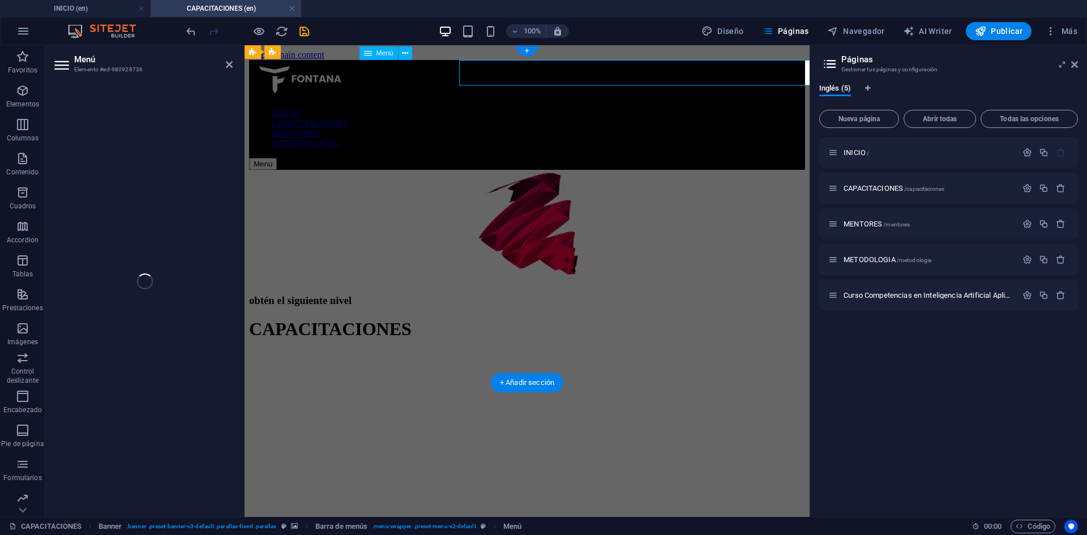
select select
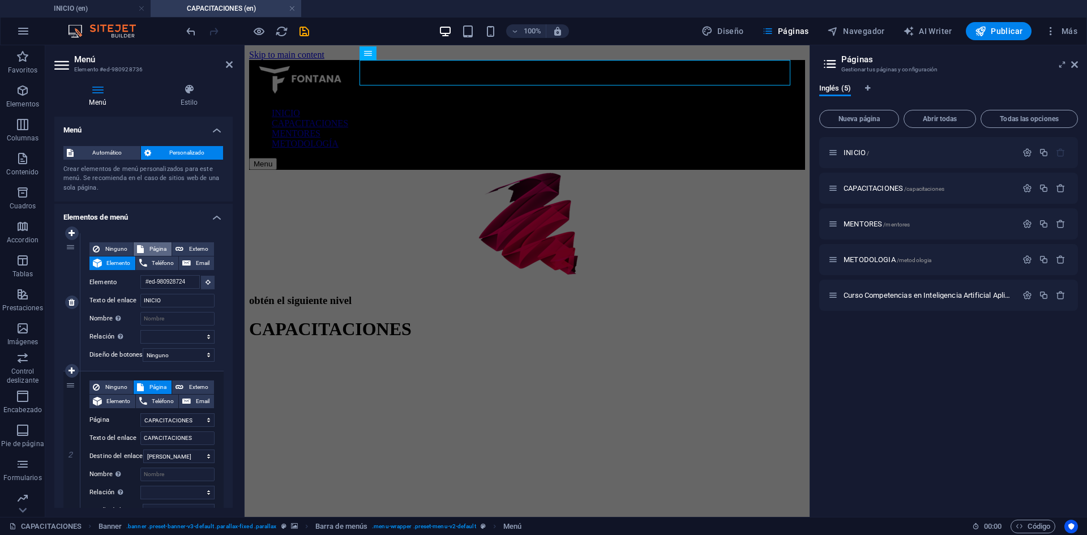
click at [154, 250] on span "Página" at bounding box center [158, 249] width 22 height 14
select select
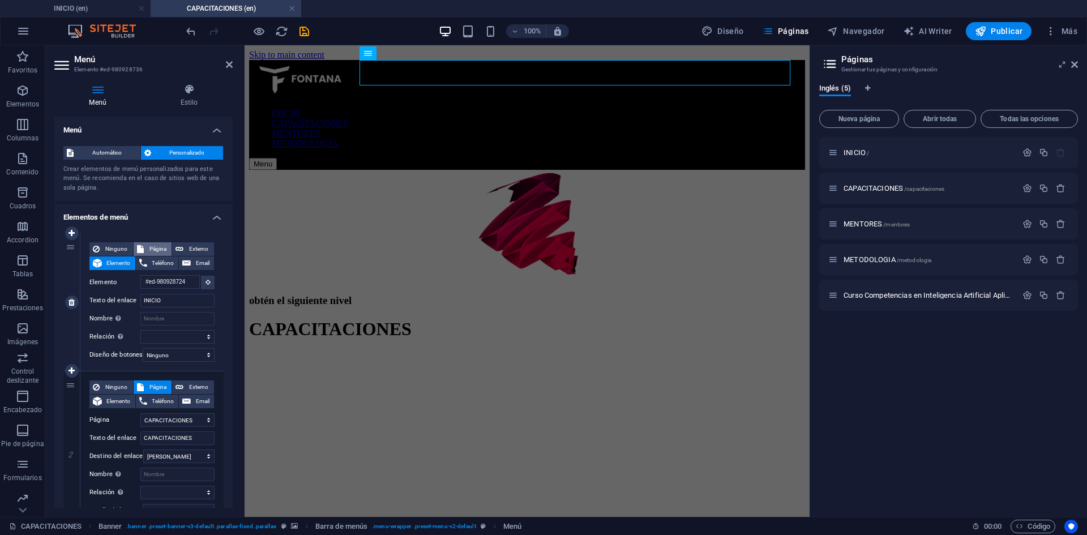
select select
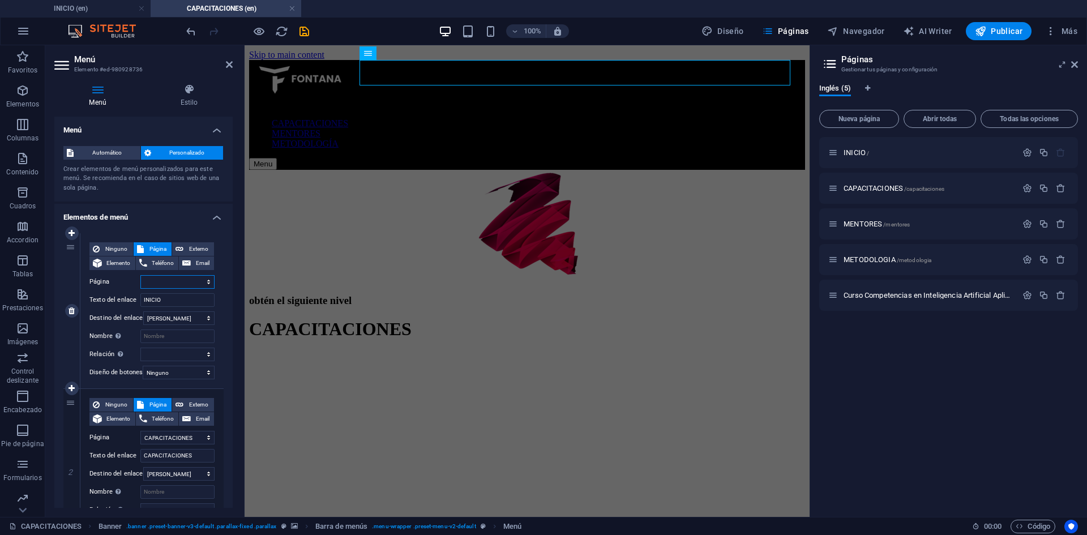
click at [162, 279] on select "INICIO CAPACITACIONES MENTORES METODOLOGIA Curso Competencias en Inteligencia A…" at bounding box center [177, 282] width 74 height 14
select select "0"
click at [140, 275] on select "INICIO CAPACITACIONES MENTORES METODOLOGIA Curso Competencias en Inteligencia A…" at bounding box center [177, 282] width 74 height 14
select select
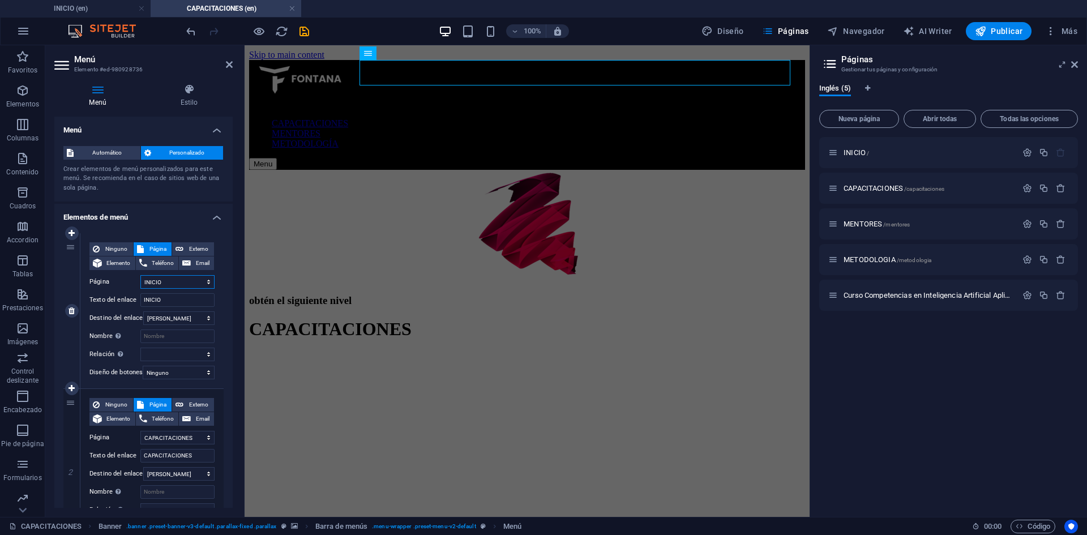
select select
click at [874, 185] on span "CAPACITACIONES /capacitaciones" at bounding box center [894, 188] width 101 height 8
click at [870, 190] on span "CAPACITACIONES /capacitaciones" at bounding box center [894, 188] width 101 height 8
click at [850, 149] on span "INICIO /" at bounding box center [856, 152] width 25 height 8
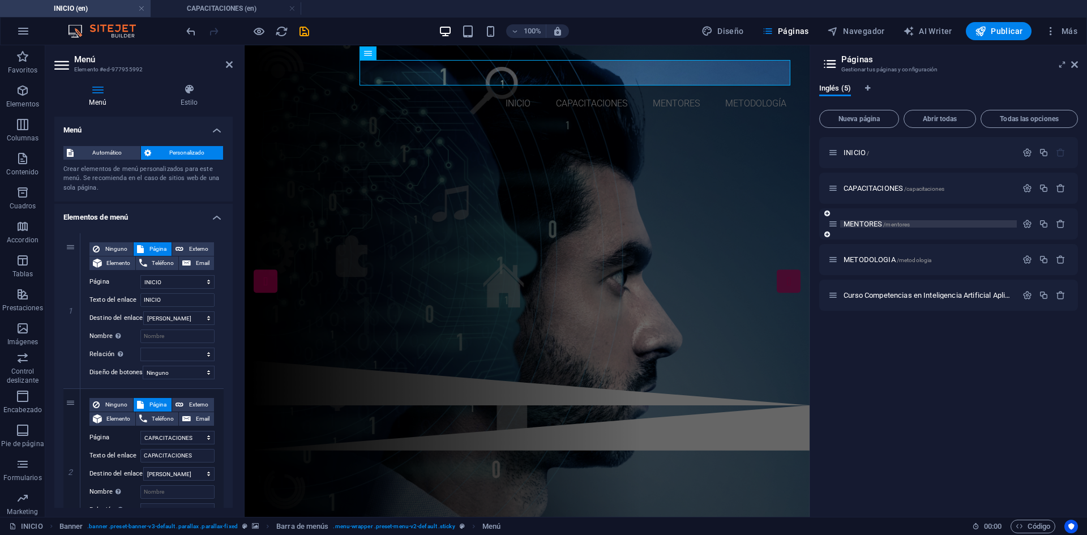
click at [868, 225] on span "MENTORES /mentores" at bounding box center [877, 224] width 66 height 8
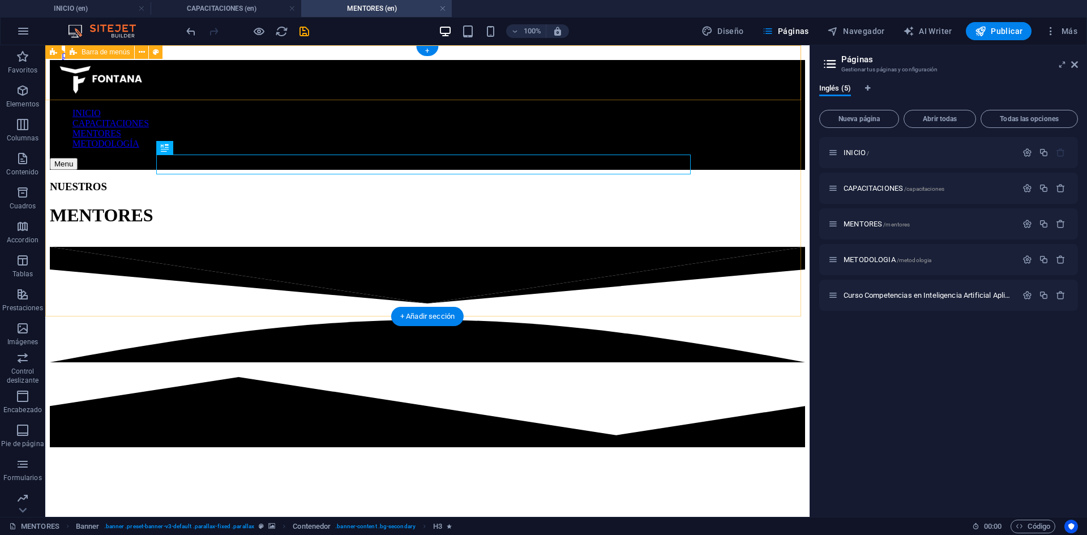
click at [581, 108] on nav "INICIO CAPACITACIONES MENTORES METODOLOGÍA" at bounding box center [427, 128] width 755 height 41
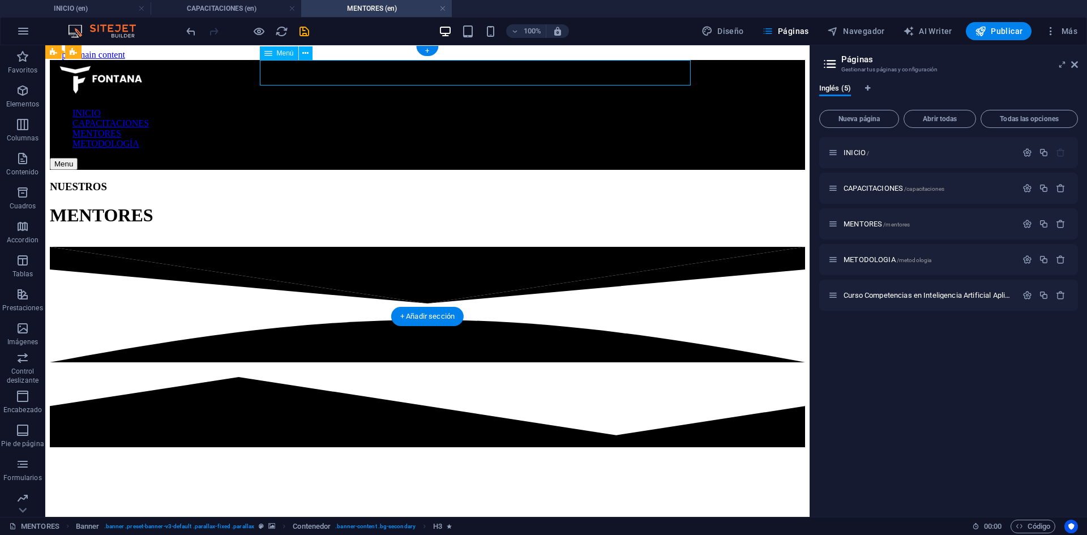
click at [581, 108] on nav "INICIO CAPACITACIONES MENTORES METODOLOGÍA" at bounding box center [427, 128] width 755 height 41
select select
select select "1"
select select
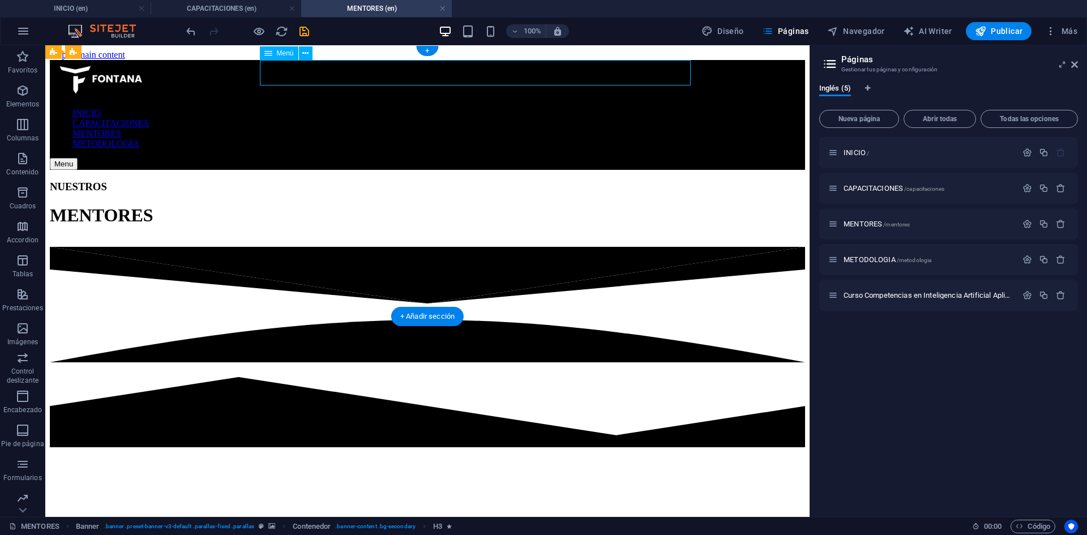
select select "2"
select select
select select "3"
select select
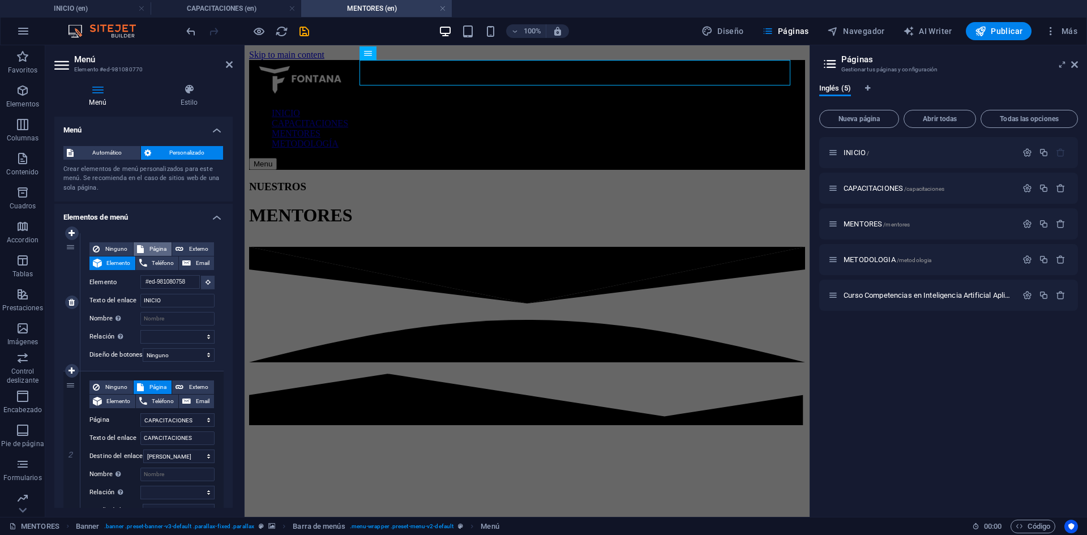
click at [160, 250] on span "Página" at bounding box center [158, 249] width 22 height 14
select select
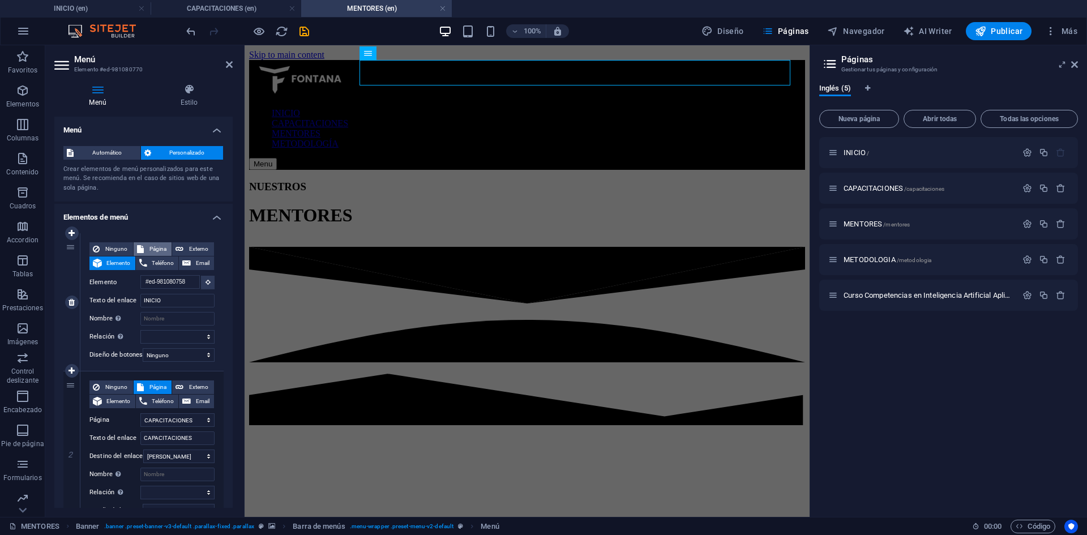
select select
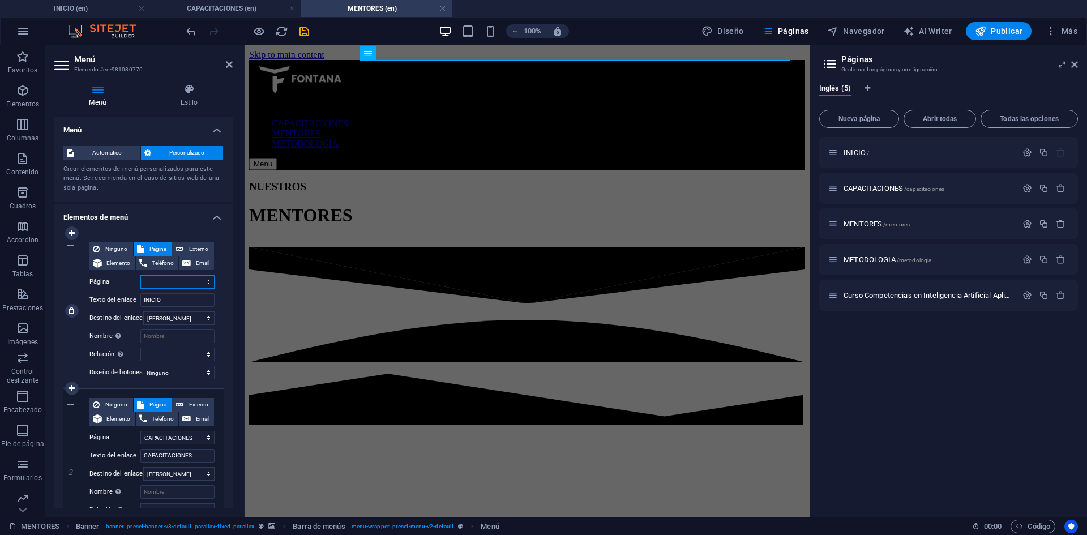
click at [169, 283] on select "INICIO CAPACITACIONES MENTORES METODOLOGIA Curso Competencias en Inteligencia A…" at bounding box center [177, 282] width 74 height 14
select select "0"
click at [140, 275] on select "INICIO CAPACITACIONES MENTORES METODOLOGIA Curso Competencias en Inteligencia A…" at bounding box center [177, 282] width 74 height 14
select select
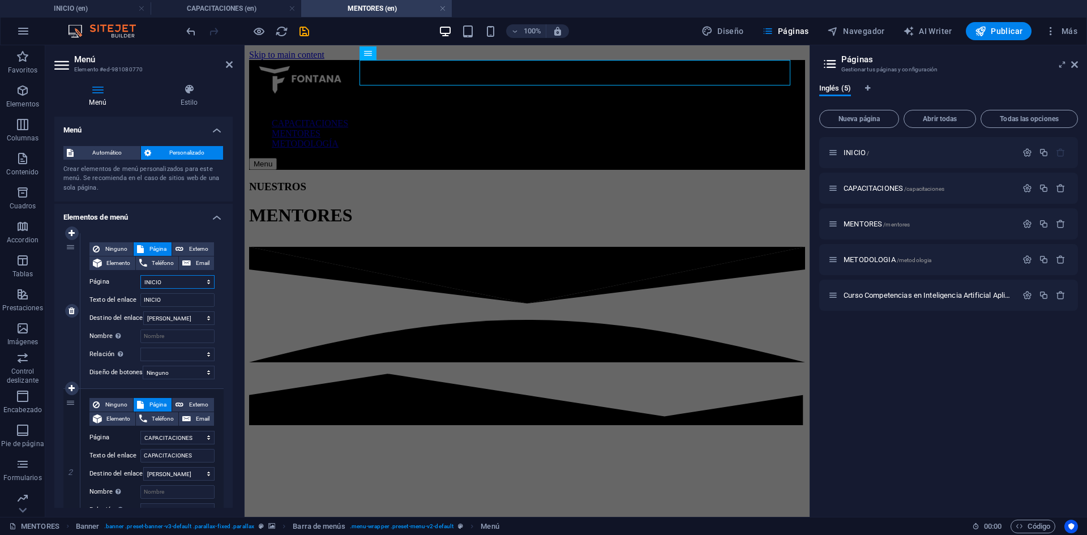
select select
click at [859, 257] on span "METODOLOGIA /metodologia" at bounding box center [888, 259] width 88 height 8
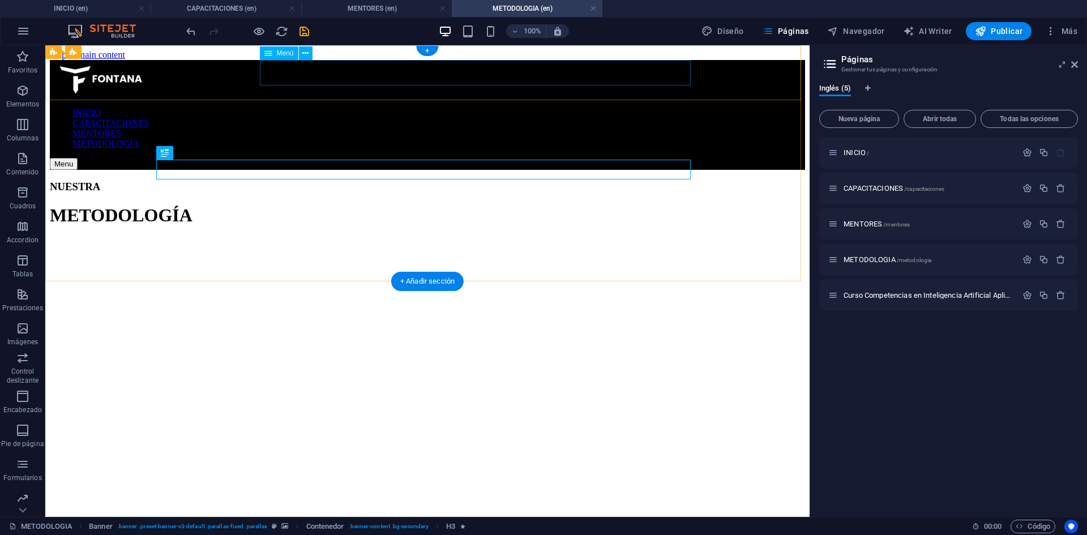
click at [435, 108] on nav "INICIO CAPACITACIONES MENTORES METODOLOGÍA" at bounding box center [427, 128] width 755 height 41
select select
select select "1"
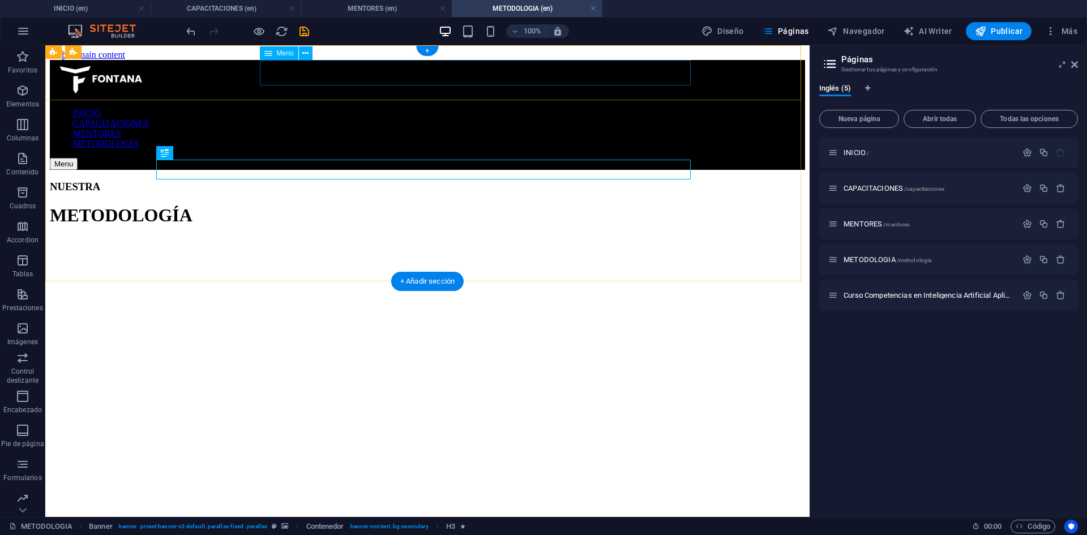
select select
select select "2"
select select
select select "3"
select select
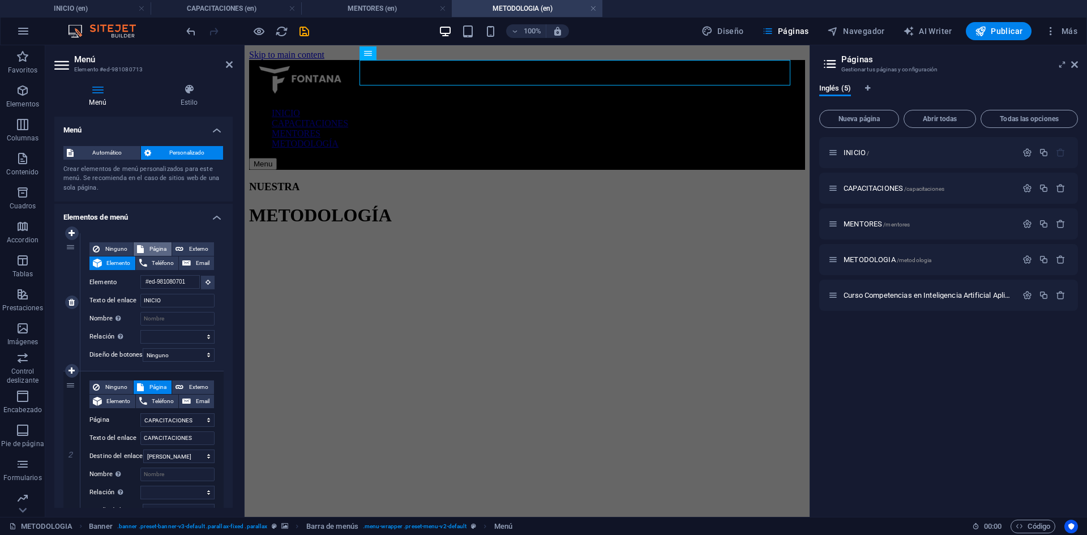
click at [154, 247] on span "Página" at bounding box center [158, 249] width 22 height 14
select select
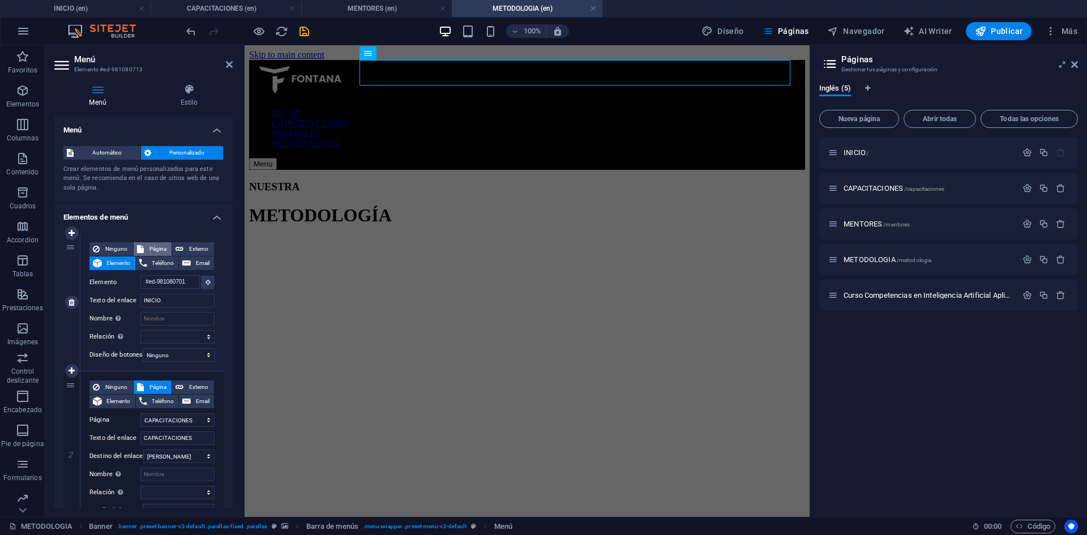
select select
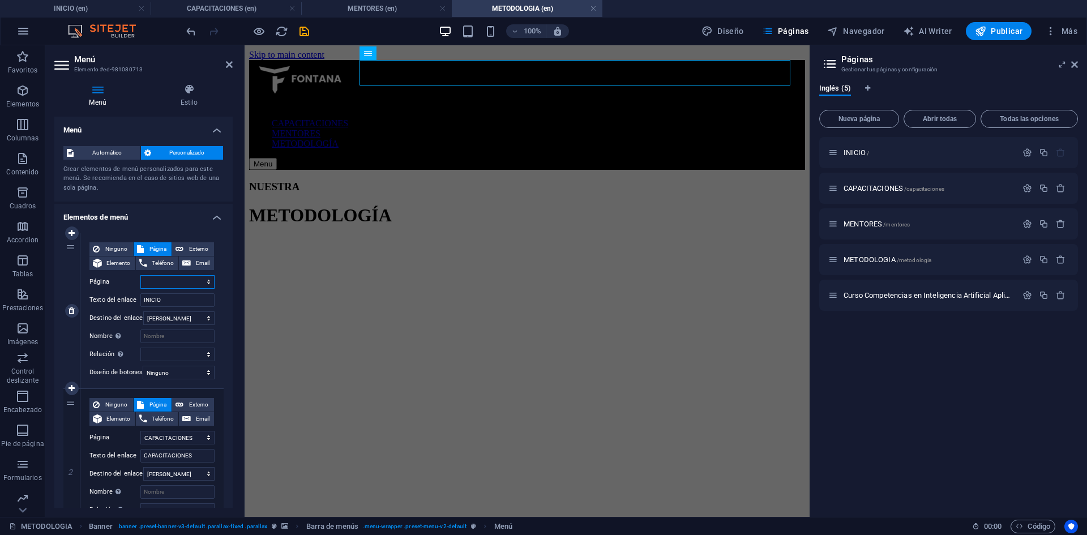
click at [162, 284] on select "INICIO CAPACITACIONES MENTORES METODOLOGIA Curso Competencias en Inteligencia A…" at bounding box center [177, 282] width 74 height 14
select select "0"
click at [140, 275] on select "INICIO CAPACITACIONES MENTORES METODOLOGIA Curso Competencias en Inteligencia A…" at bounding box center [177, 282] width 74 height 14
select select
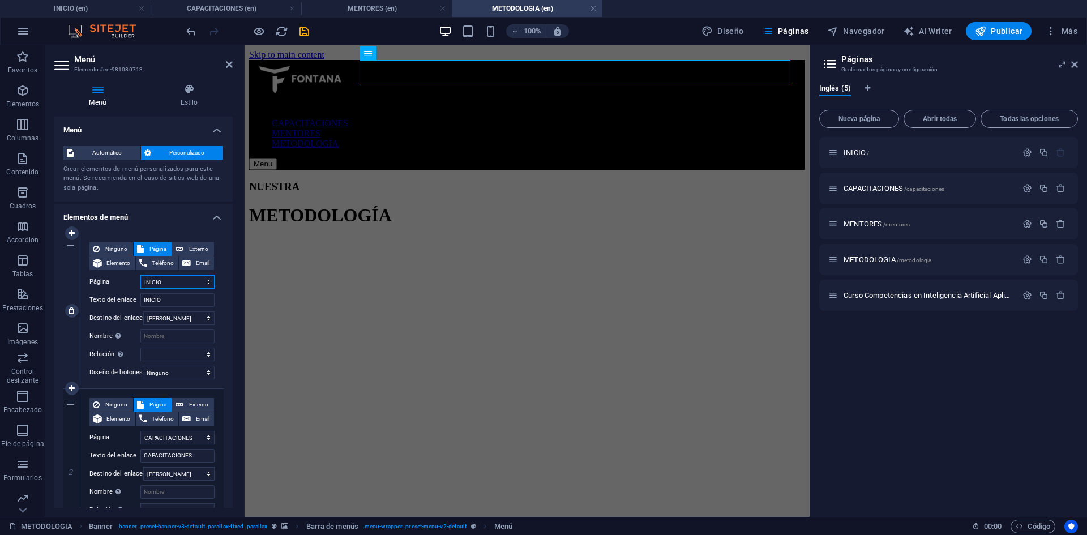
select select
click at [888, 296] on span "Curso Competencias en Inteligencia Artificial Aplicada al Marketing /curso-comp…" at bounding box center [1039, 295] width 391 height 8
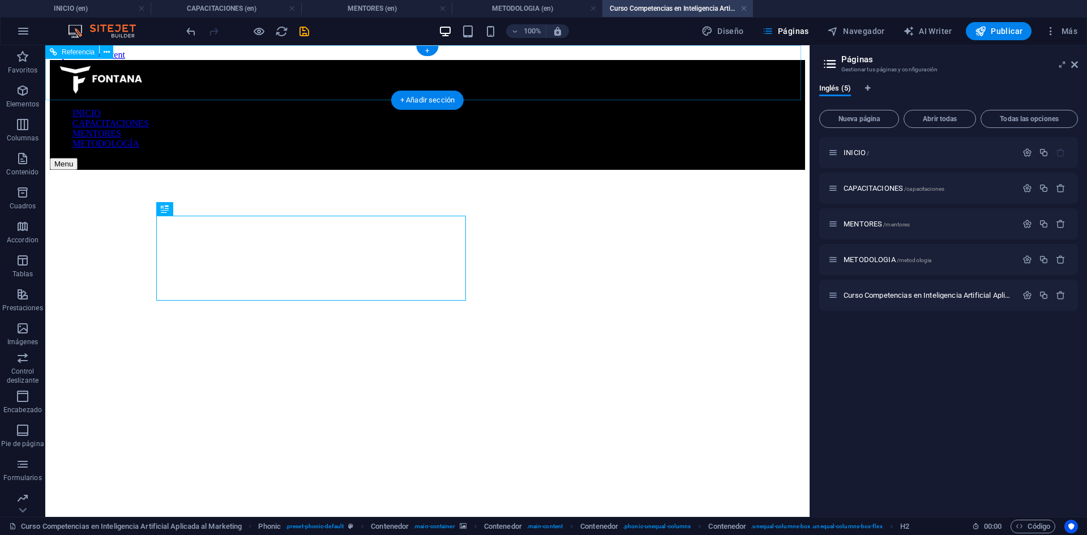
click at [585, 108] on nav "INICIO CAPACITACIONES MENTORES METODOLOGÍA" at bounding box center [427, 128] width 755 height 41
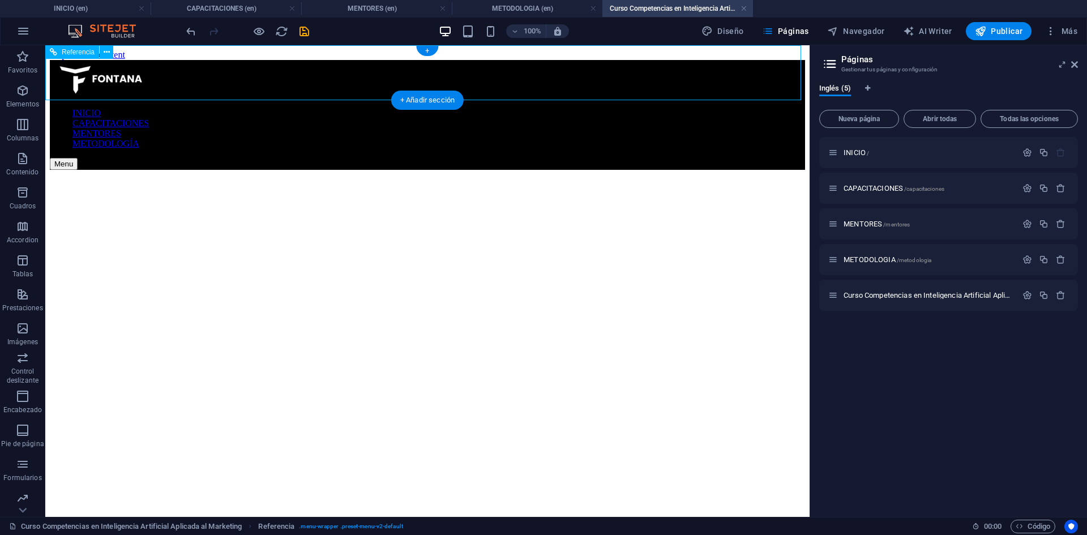
click at [585, 108] on nav "INICIO CAPACITACIONES MENTORES METODOLOGÍA" at bounding box center [427, 128] width 755 height 41
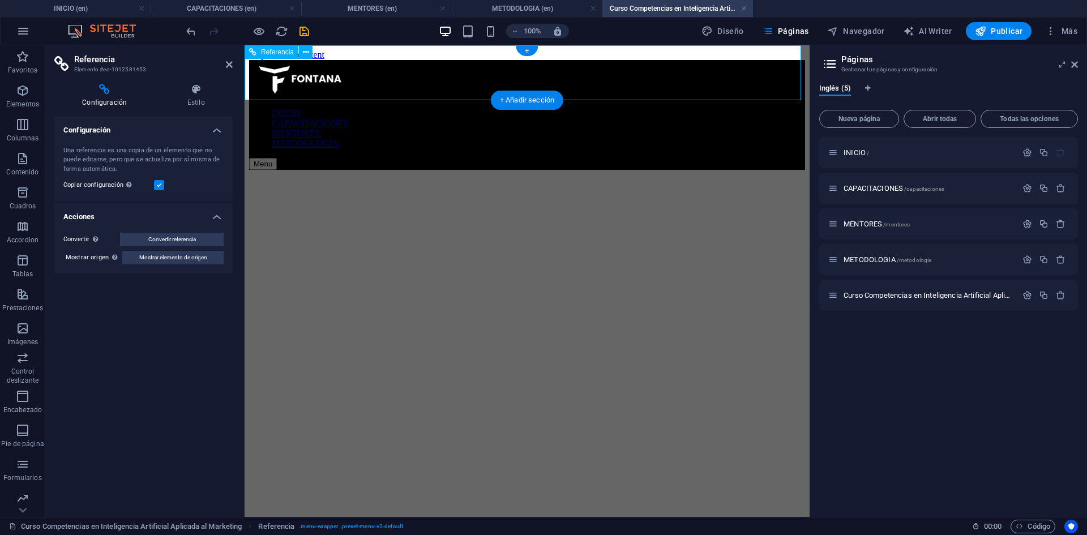
click at [633, 108] on nav "INICIO CAPACITACIONES MENTORES METODOLOGÍA" at bounding box center [527, 128] width 556 height 41
click at [641, 108] on nav "INICIO CAPACITACIONES MENTORES METODOLOGÍA" at bounding box center [527, 128] width 556 height 41
click at [627, 108] on nav "INICIO CAPACITACIONES MENTORES METODOLOGÍA" at bounding box center [527, 128] width 556 height 41
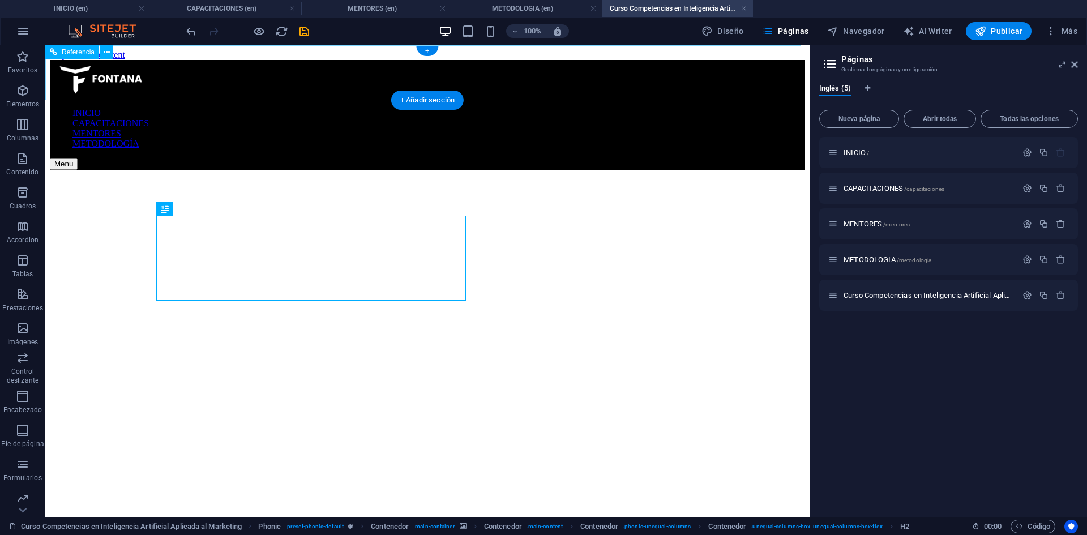
click at [579, 108] on nav "INICIO CAPACITACIONES MENTORES METODOLOGÍA" at bounding box center [427, 128] width 755 height 41
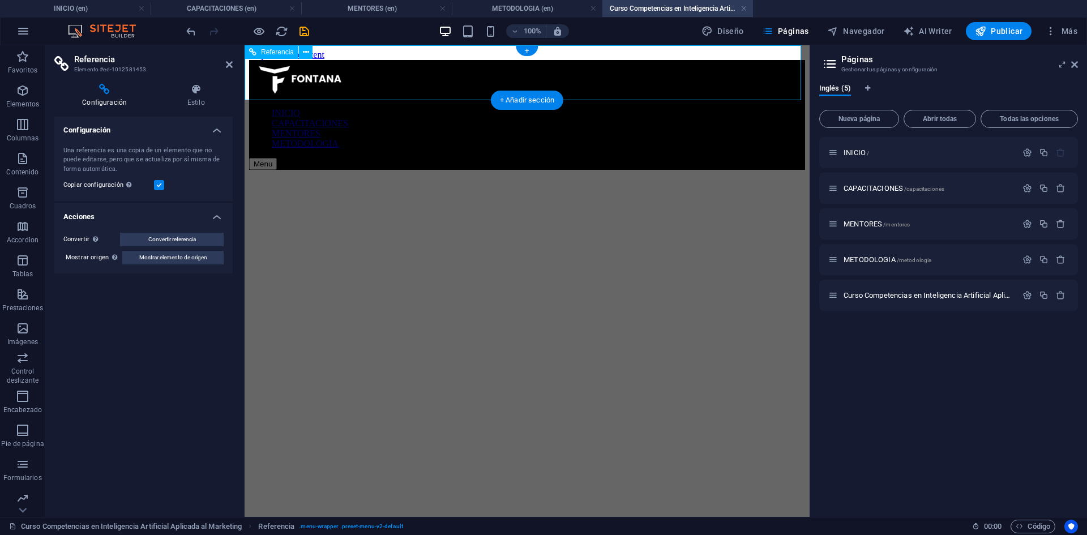
click at [593, 108] on nav "INICIO CAPACITACIONES MENTORES METODOLOGÍA" at bounding box center [527, 128] width 556 height 41
click at [1013, 32] on span "Publicar" at bounding box center [999, 30] width 48 height 11
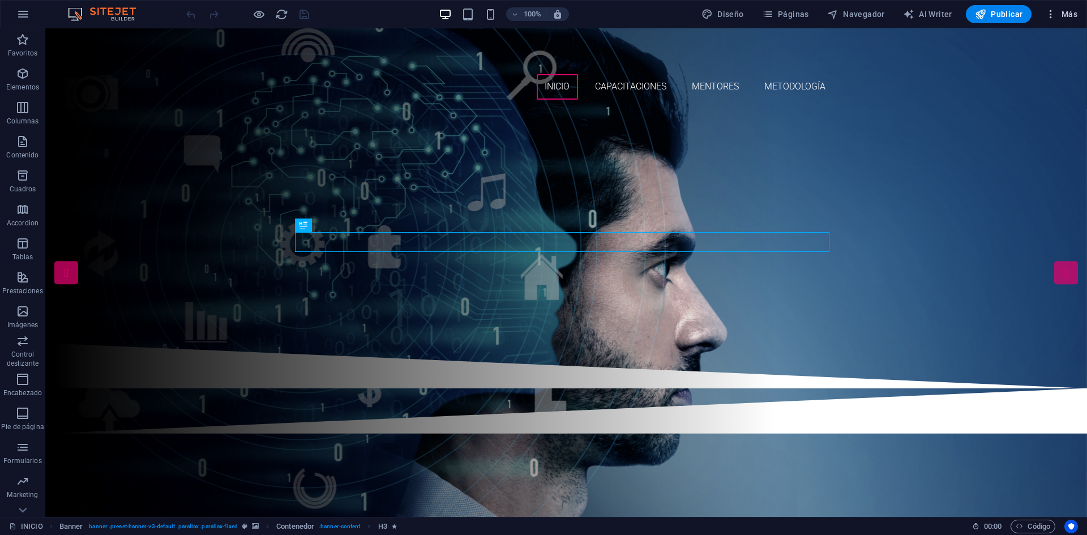
click at [1054, 16] on icon "button" at bounding box center [1050, 13] width 11 height 11
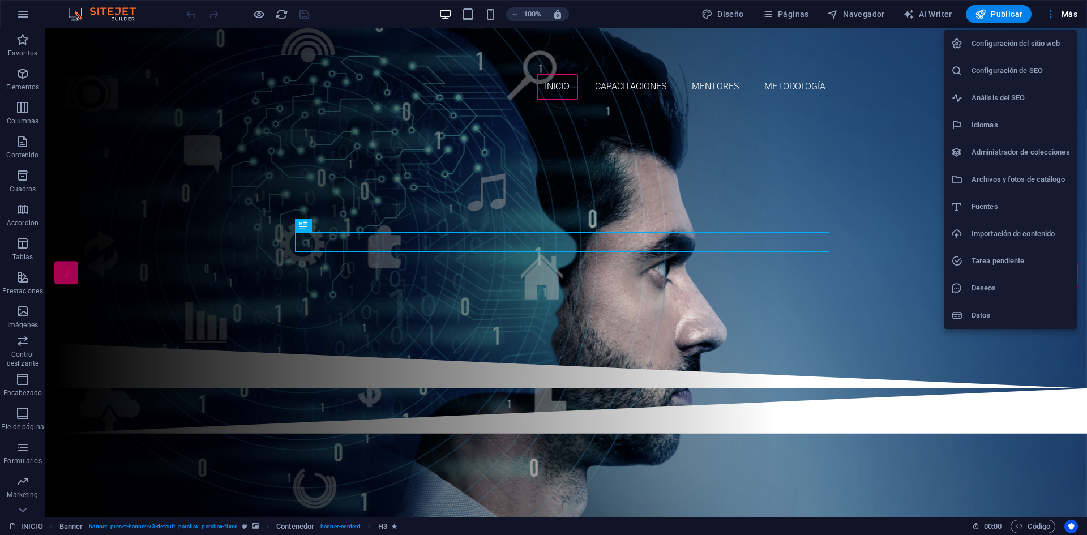
click at [1064, 17] on div at bounding box center [543, 267] width 1087 height 535
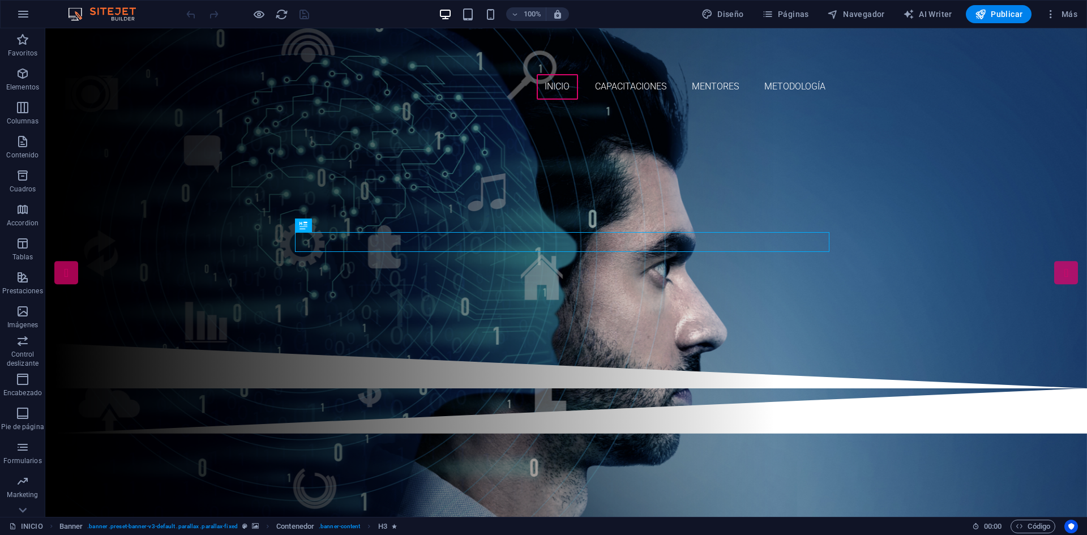
click at [1067, 15] on span "Más" at bounding box center [1061, 13] width 32 height 11
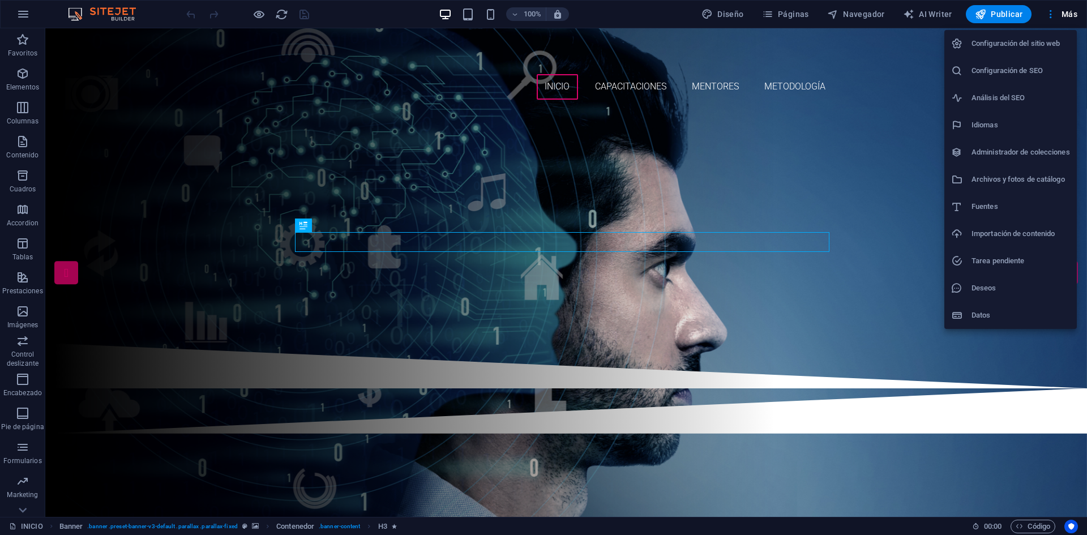
click at [1024, 68] on h6 "Configuración de SEO" at bounding box center [1021, 71] width 99 height 14
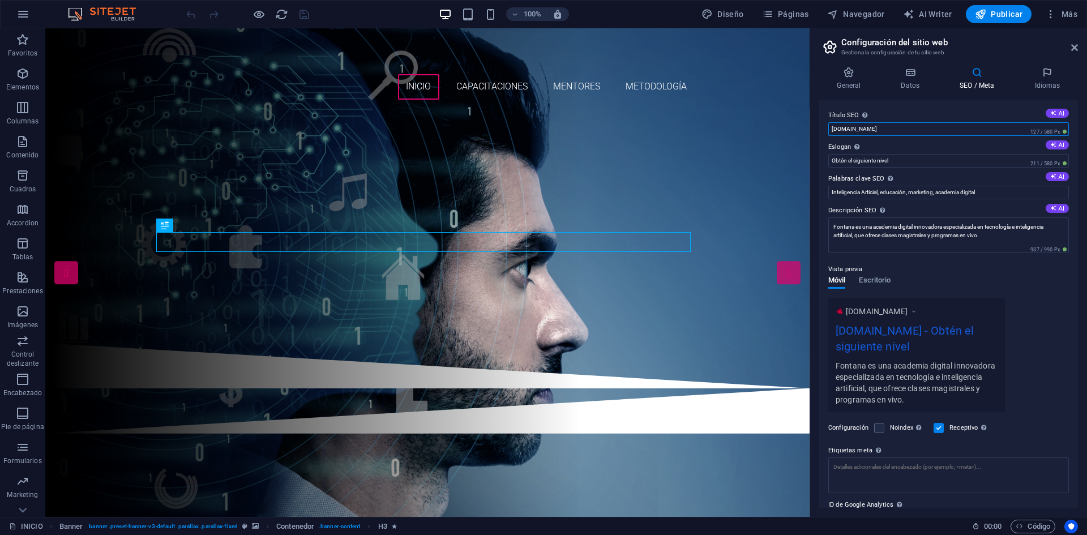
click at [823, 125] on div "Título SEO El título de tu sitio web. Elige algo que destaque en los resultados…" at bounding box center [948, 304] width 259 height 408
click at [844, 131] on input "fontanaia.com" at bounding box center [948, 129] width 241 height 14
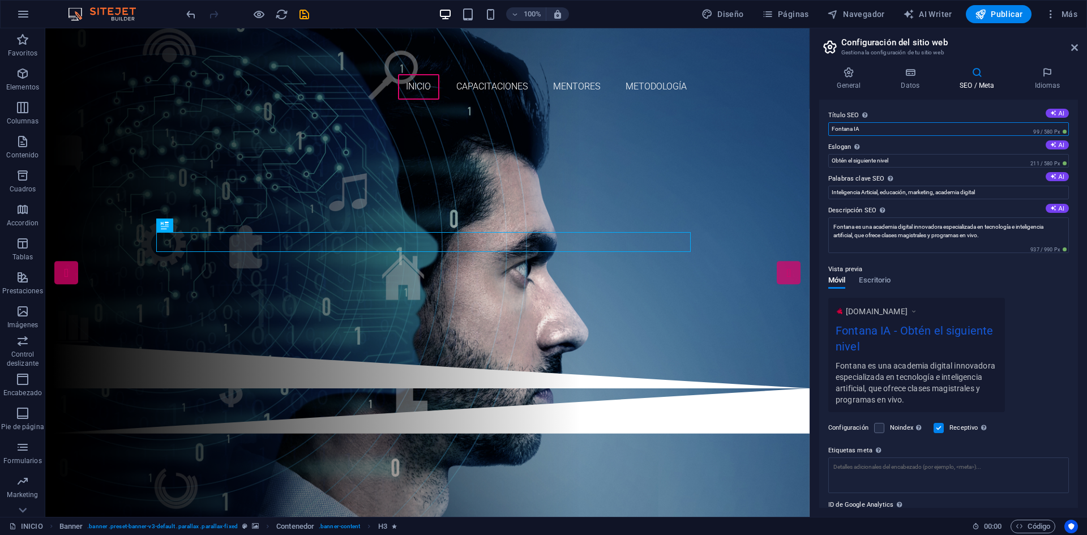
type input "Fontana IA"
click at [816, 140] on div "General Datos SEO / Meta Idiomas Nombre del sitio web fontanaia.com Logo Arrast…" at bounding box center [948, 287] width 277 height 459
click at [305, 18] on icon "save" at bounding box center [304, 14] width 13 height 13
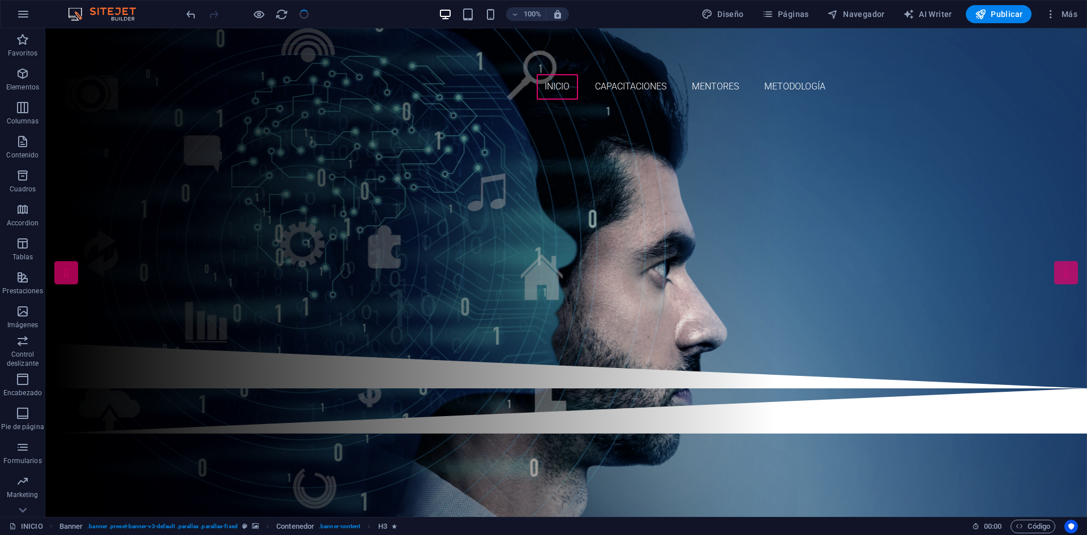
click at [305, 18] on div at bounding box center [247, 14] width 127 height 18
click at [1008, 20] on button "Publicar" at bounding box center [999, 14] width 66 height 18
